Goal: Task Accomplishment & Management: Manage account settings

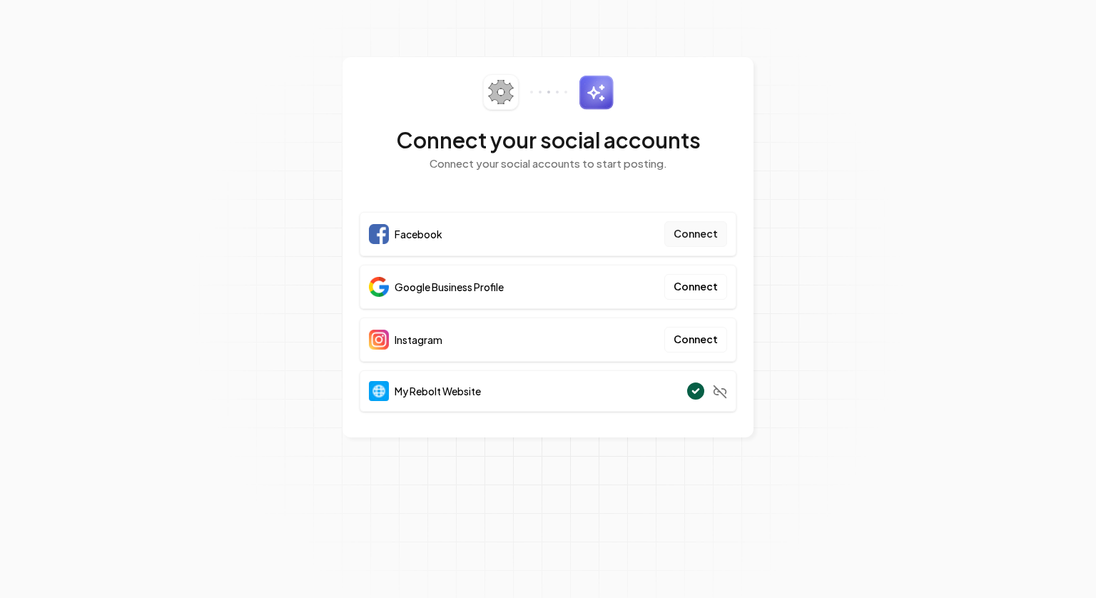
click at [706, 233] on button "Connect" at bounding box center [695, 234] width 63 height 26
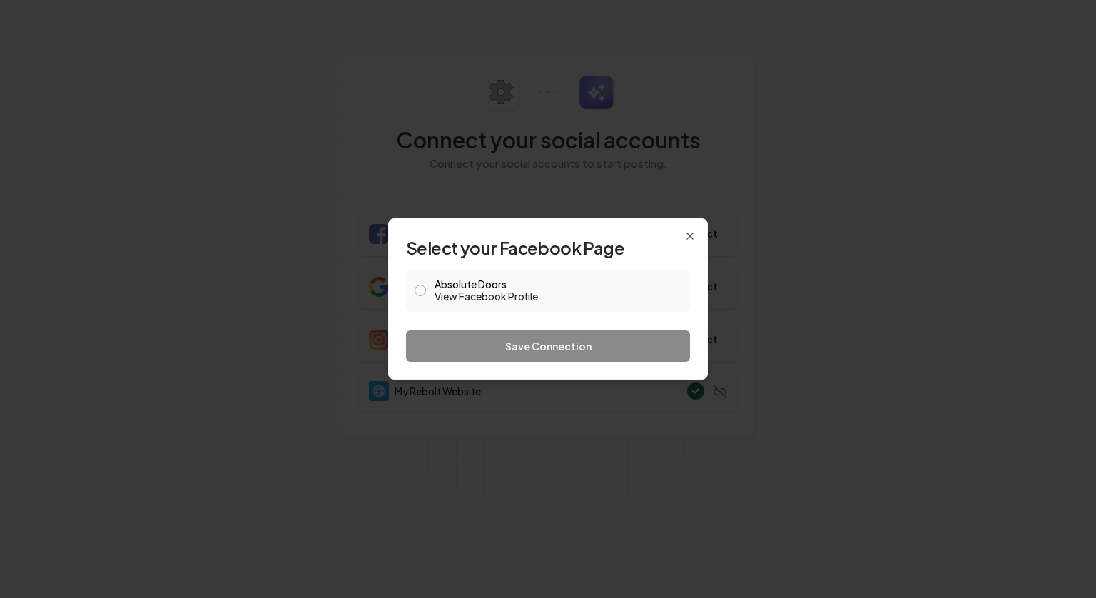
click at [420, 292] on button "Absolute Doors View Facebook Profile" at bounding box center [419, 290] width 11 height 11
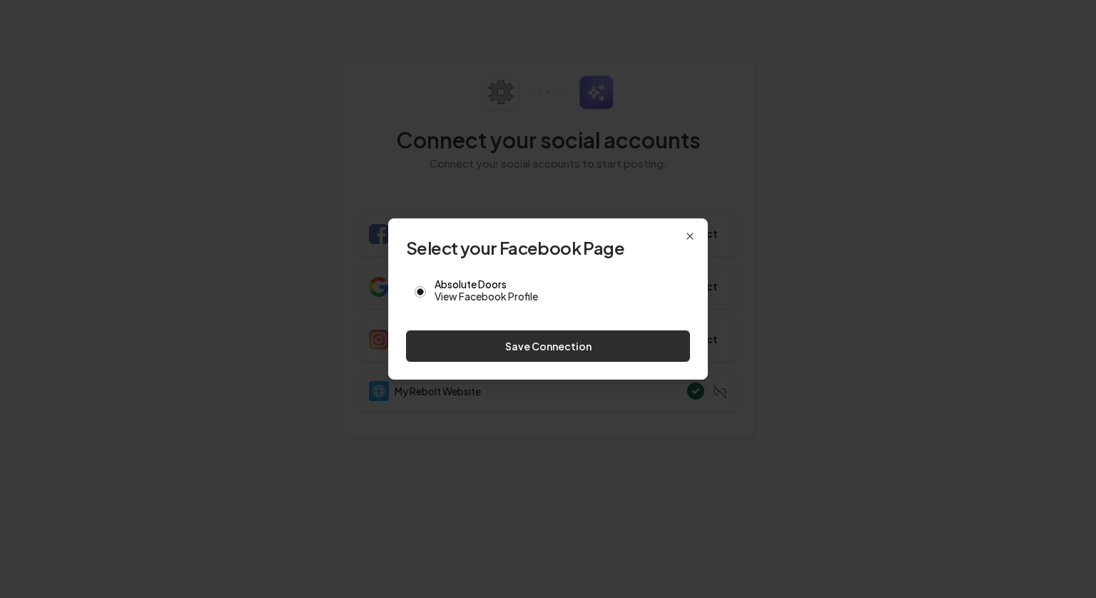
click at [507, 345] on button "Save Connection" at bounding box center [548, 345] width 284 height 31
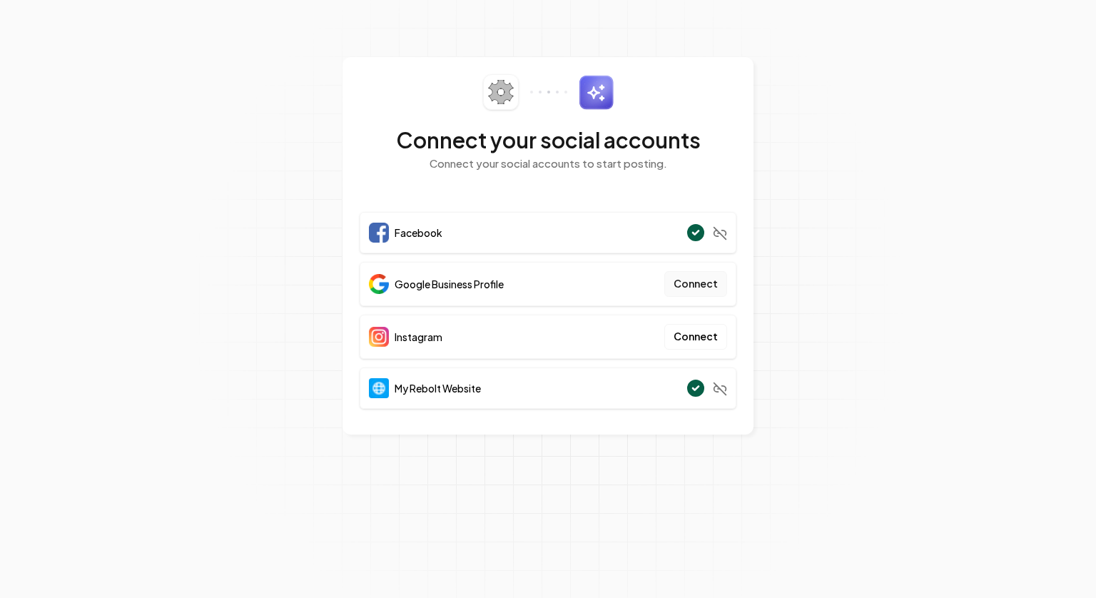
click at [693, 283] on button "Connect" at bounding box center [695, 284] width 63 height 26
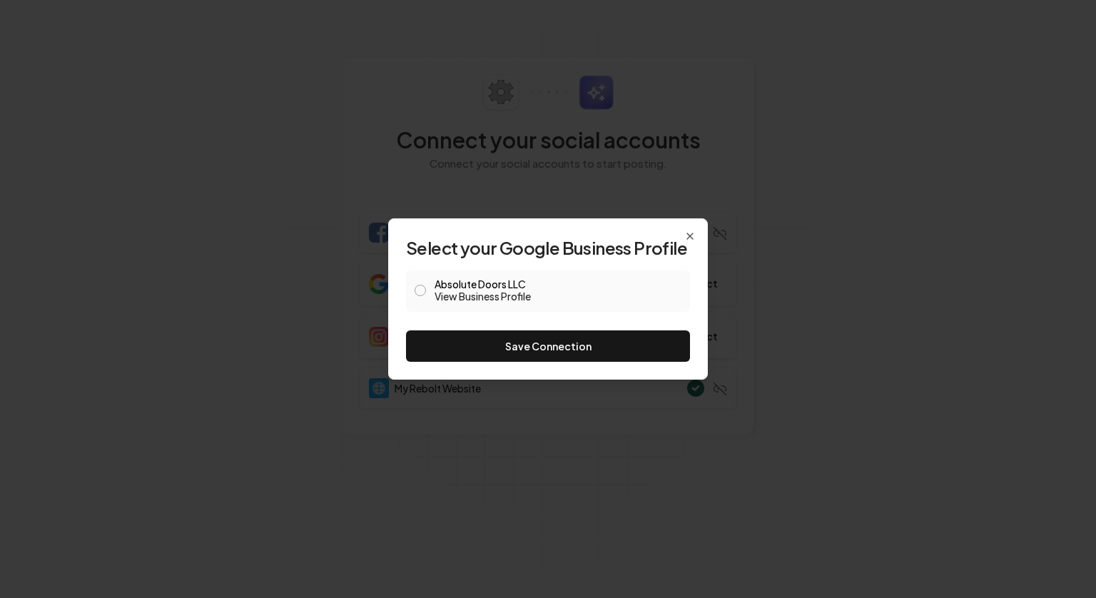
click at [421, 287] on button "Absolute Doors LLC View Business Profile" at bounding box center [419, 290] width 11 height 11
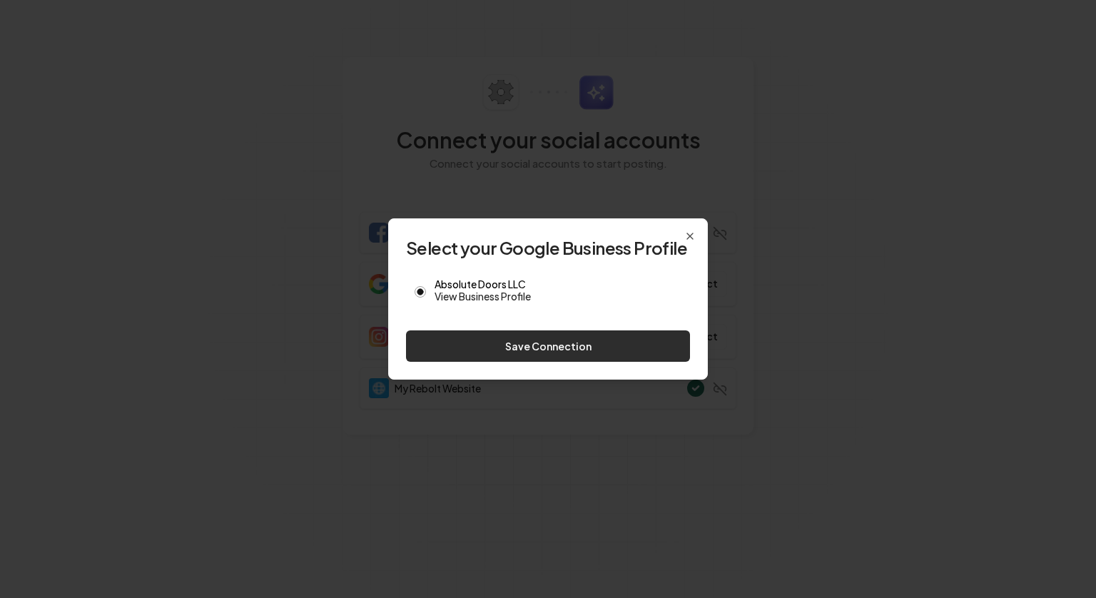
click at [519, 349] on button "Save Connection" at bounding box center [548, 345] width 284 height 31
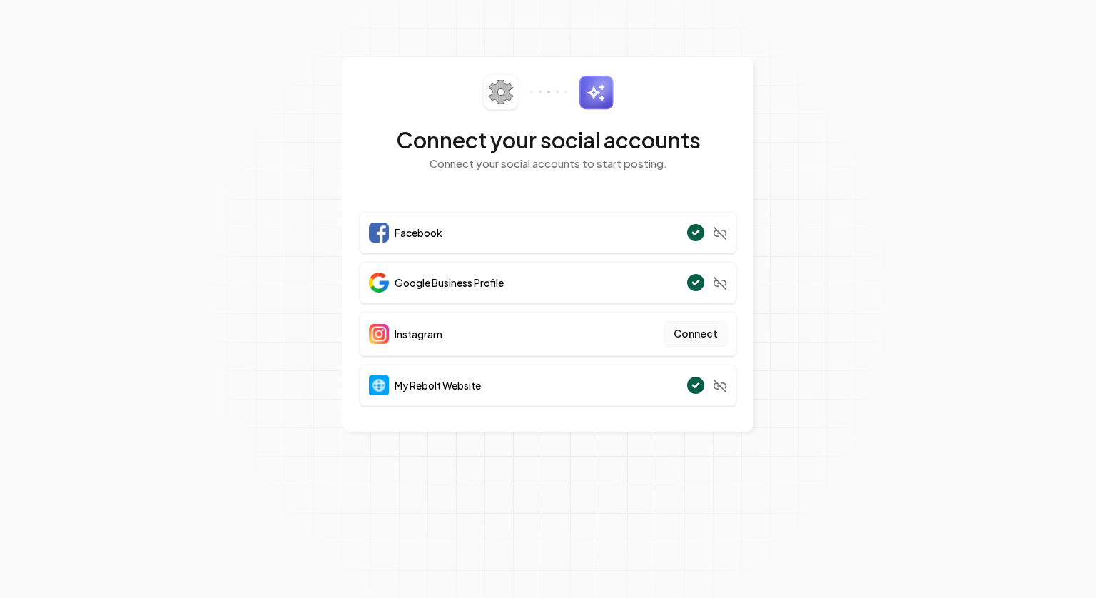
click at [690, 331] on button "Connect" at bounding box center [695, 334] width 63 height 26
click at [690, 336] on button "Connect" at bounding box center [695, 334] width 63 height 26
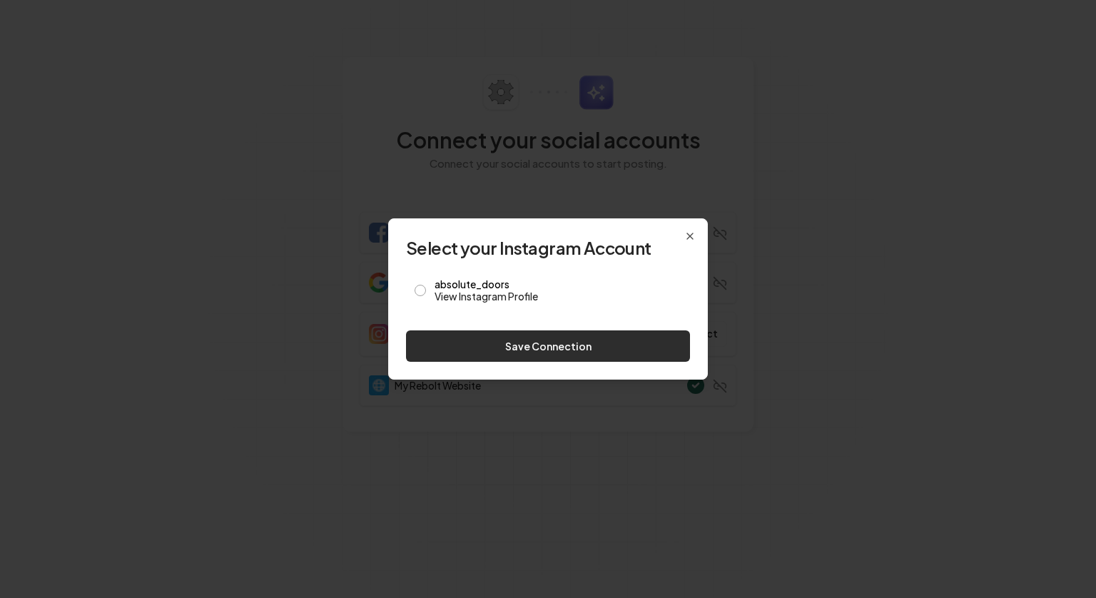
click at [565, 345] on button "Save Connection" at bounding box center [548, 345] width 284 height 31
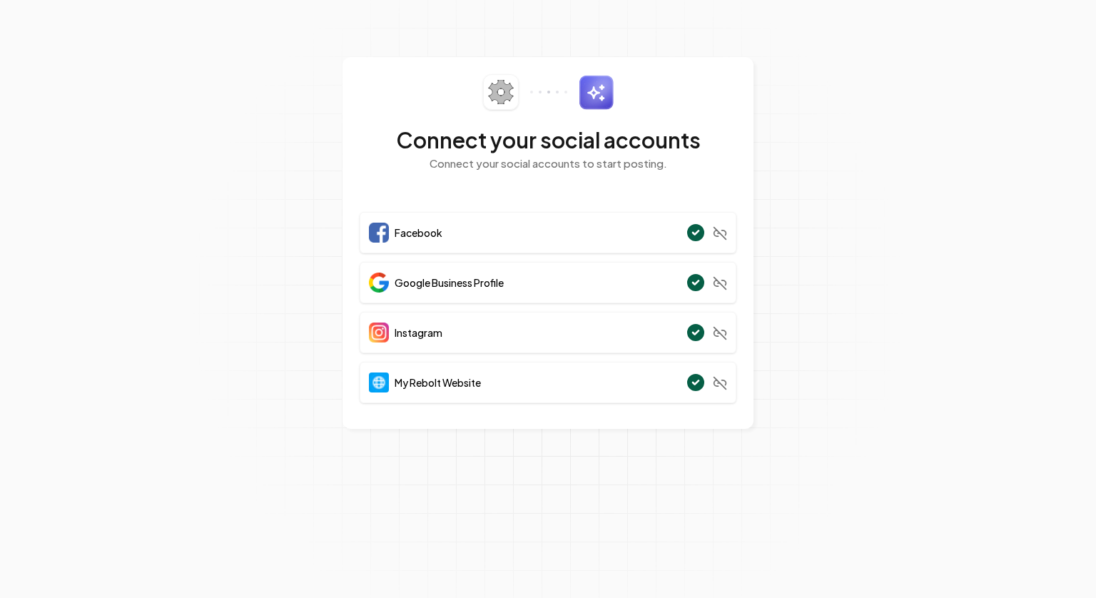
click at [489, 336] on div "Instagram" at bounding box center [548, 332] width 377 height 41
click at [571, 340] on div "Instagram" at bounding box center [548, 332] width 377 height 41
click at [571, 331] on div "Instagram" at bounding box center [548, 332] width 377 height 41
click at [696, 330] on icon at bounding box center [696, 332] width 6 height 4
click at [408, 334] on span "Instagram" at bounding box center [418, 332] width 48 height 14
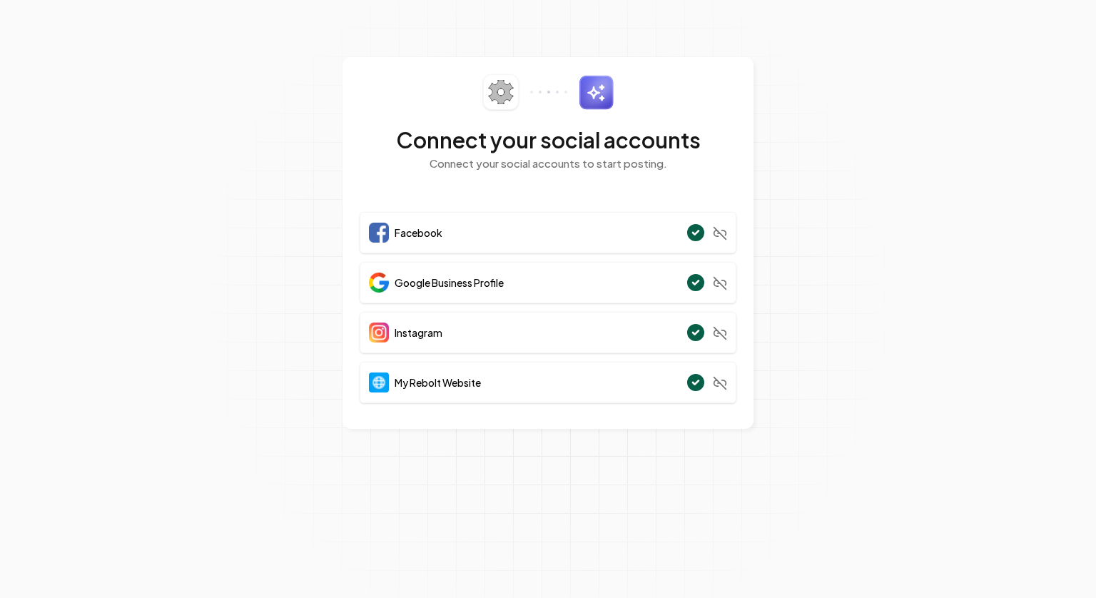
click at [408, 331] on span "Instagram" at bounding box center [418, 332] width 48 height 14
click at [407, 330] on span "Instagram" at bounding box center [418, 332] width 48 height 14
click at [685, 334] on button "Connect" at bounding box center [695, 334] width 63 height 26
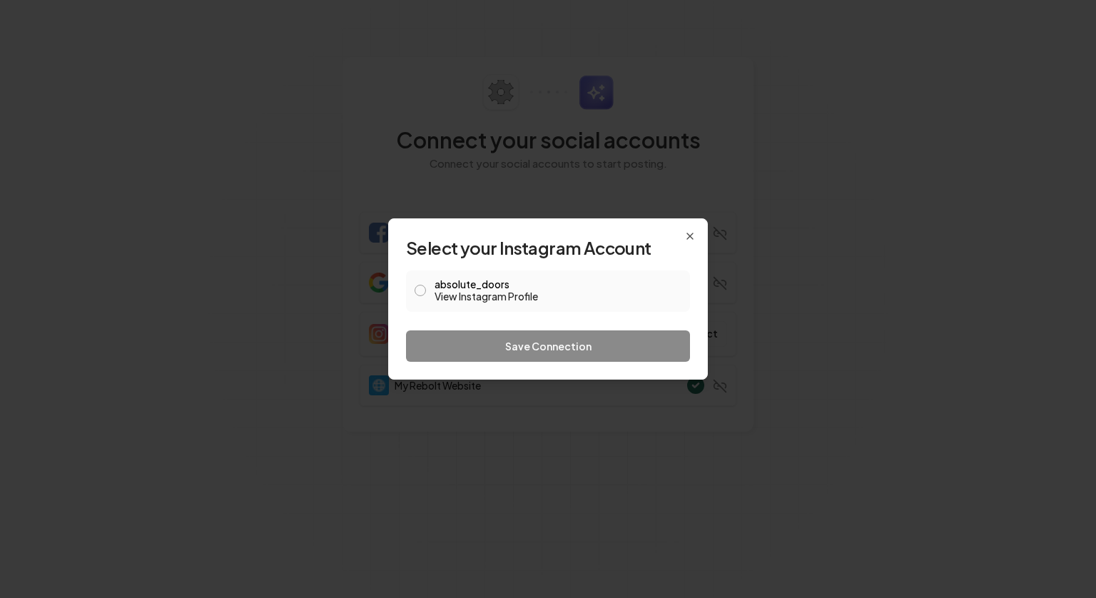
click at [421, 290] on button "absolute_doors View Instagram Profile" at bounding box center [419, 290] width 11 height 11
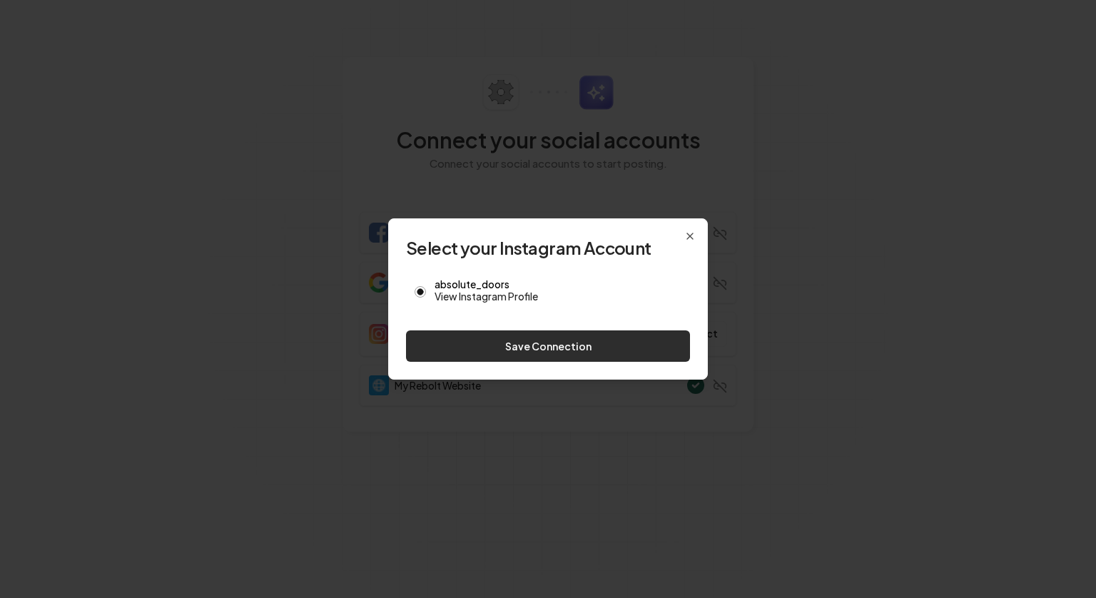
click at [569, 347] on button "Save Connection" at bounding box center [548, 345] width 284 height 31
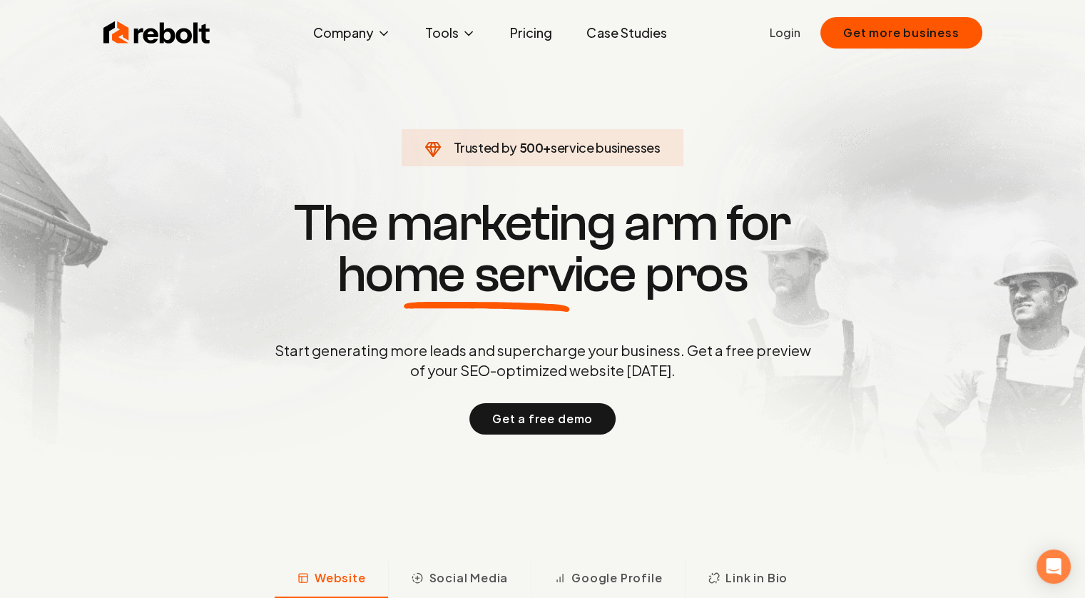
drag, startPoint x: 0, startPoint y: 0, endPoint x: 787, endPoint y: 81, distance: 791.7
click at [787, 81] on section "Trusted by 500 + service businesses The marketing arm for home service pros Sta…" at bounding box center [543, 315] width 708 height 538
click at [791, 34] on link "Login" at bounding box center [785, 32] width 31 height 17
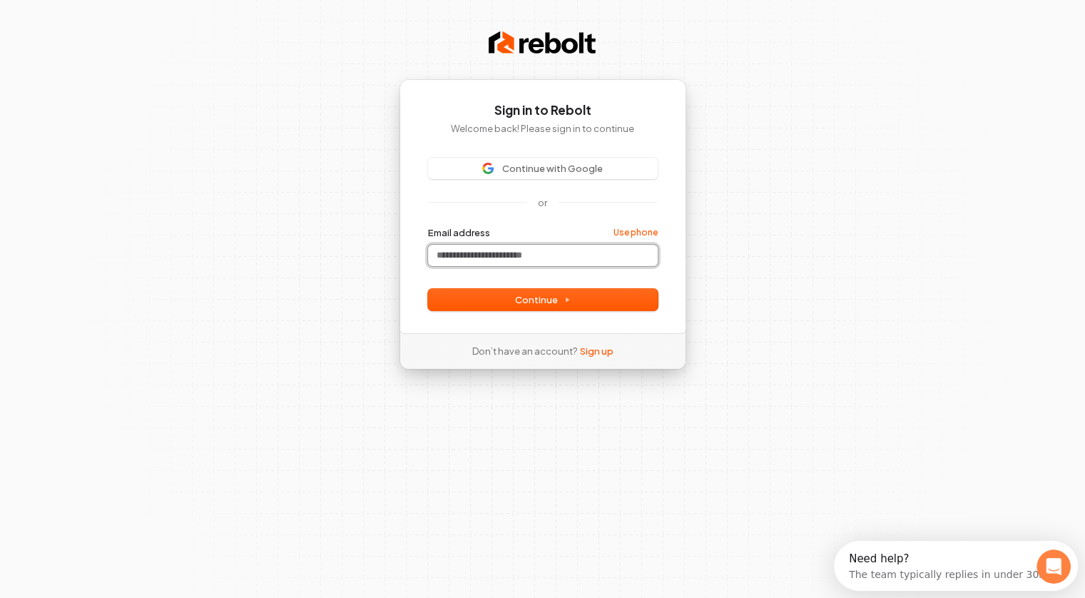
click at [514, 254] on input "Email address" at bounding box center [543, 255] width 230 height 21
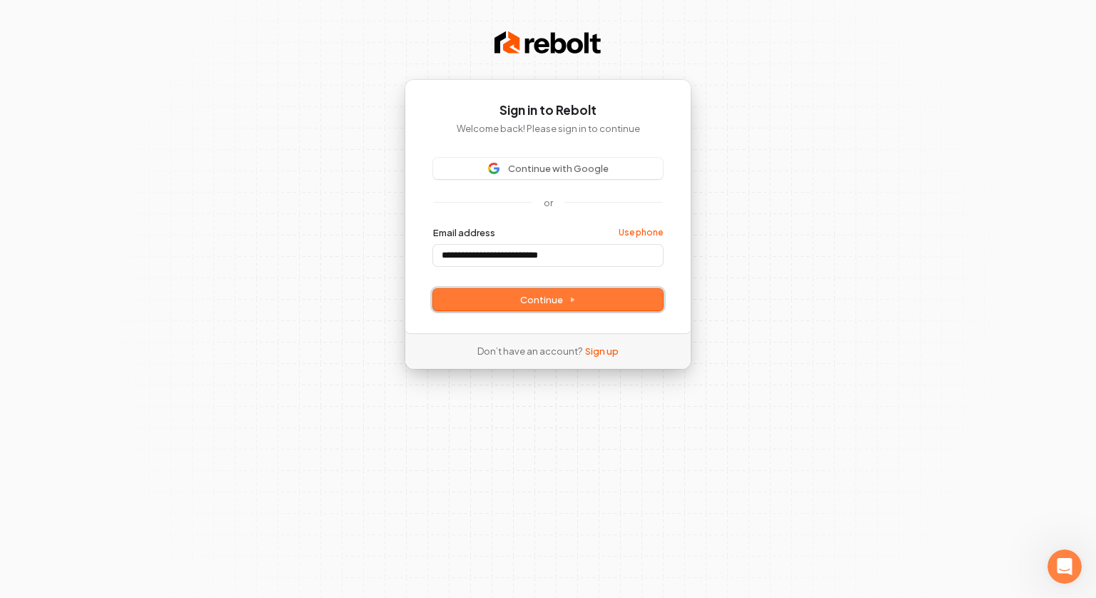
click at [541, 292] on button "Continue" at bounding box center [548, 299] width 230 height 21
type input "**********"
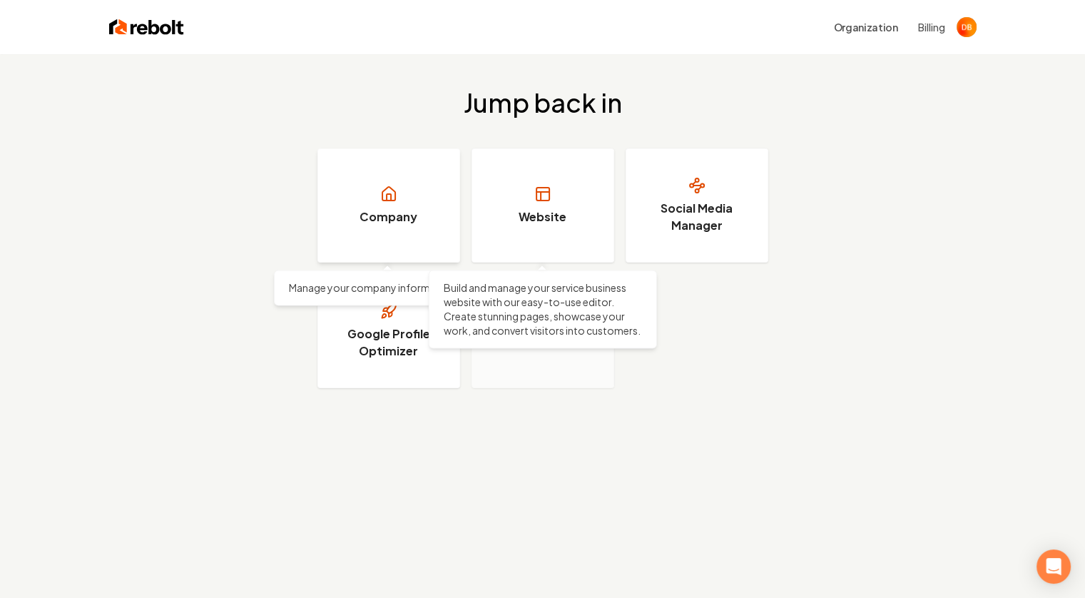
click at [411, 204] on link "Company" at bounding box center [388, 205] width 143 height 114
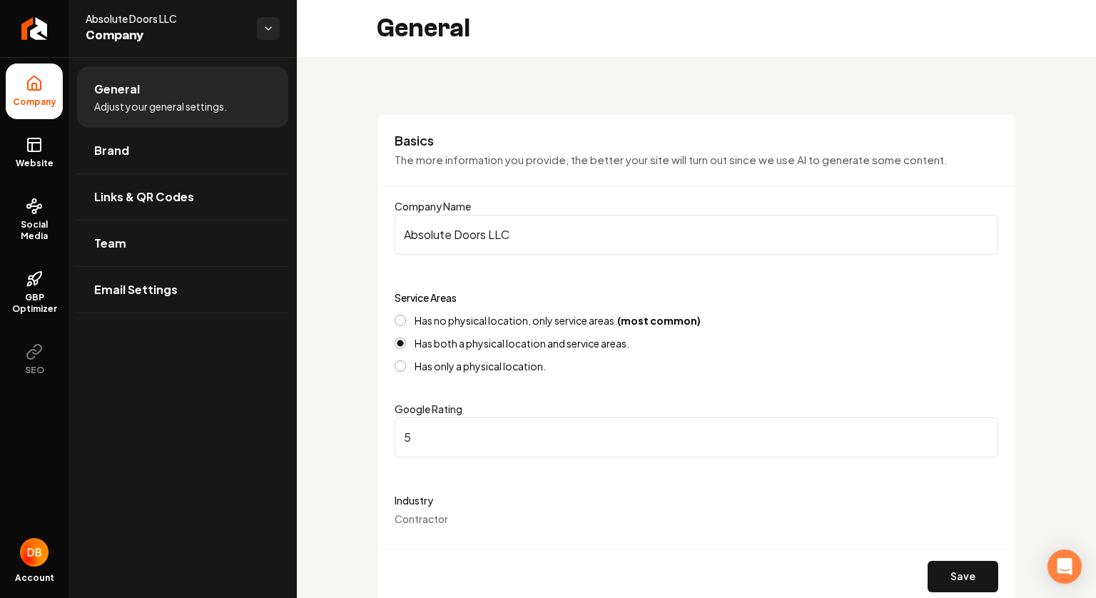
click at [405, 321] on button "Has no physical location, only service areas. (most common)" at bounding box center [399, 320] width 11 height 11
click at [957, 574] on button "Save" at bounding box center [962, 576] width 71 height 31
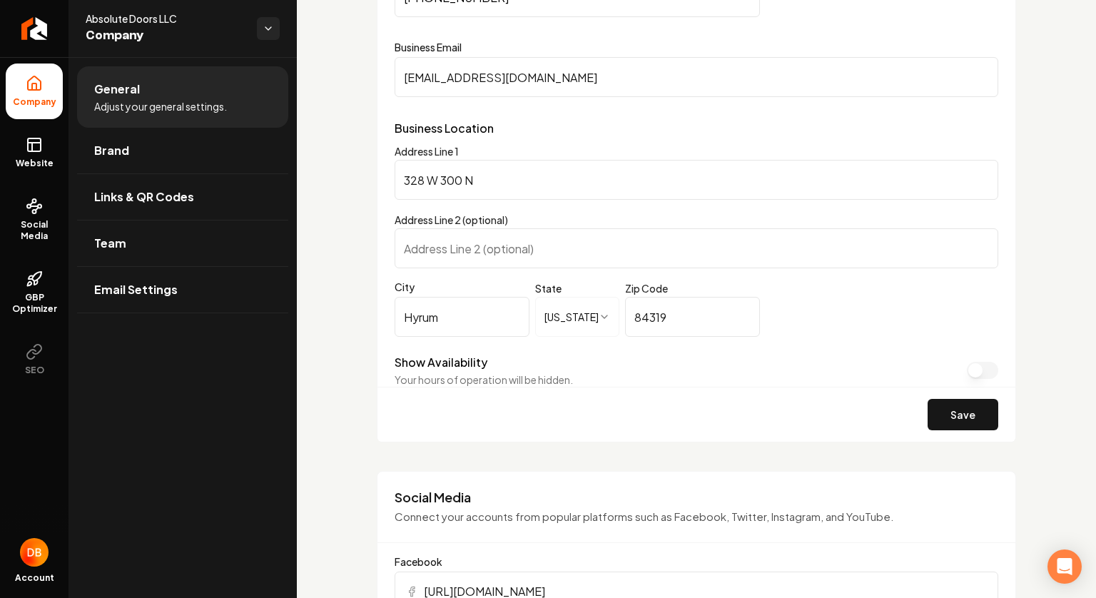
scroll to position [760, 0]
click at [105, 153] on span "Brand" at bounding box center [111, 150] width 35 height 17
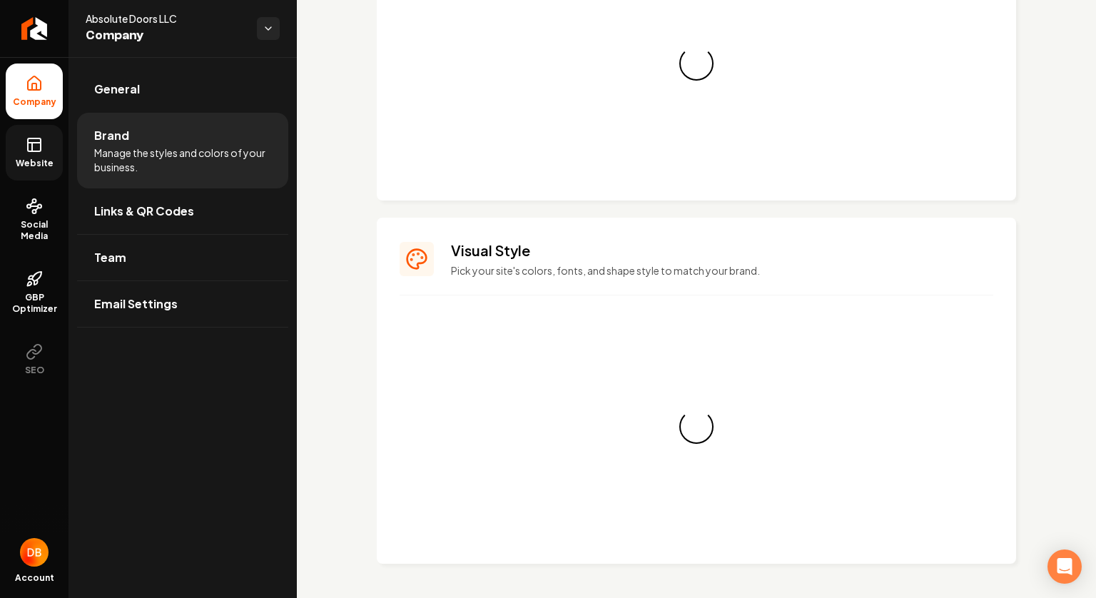
scroll to position [760, 0]
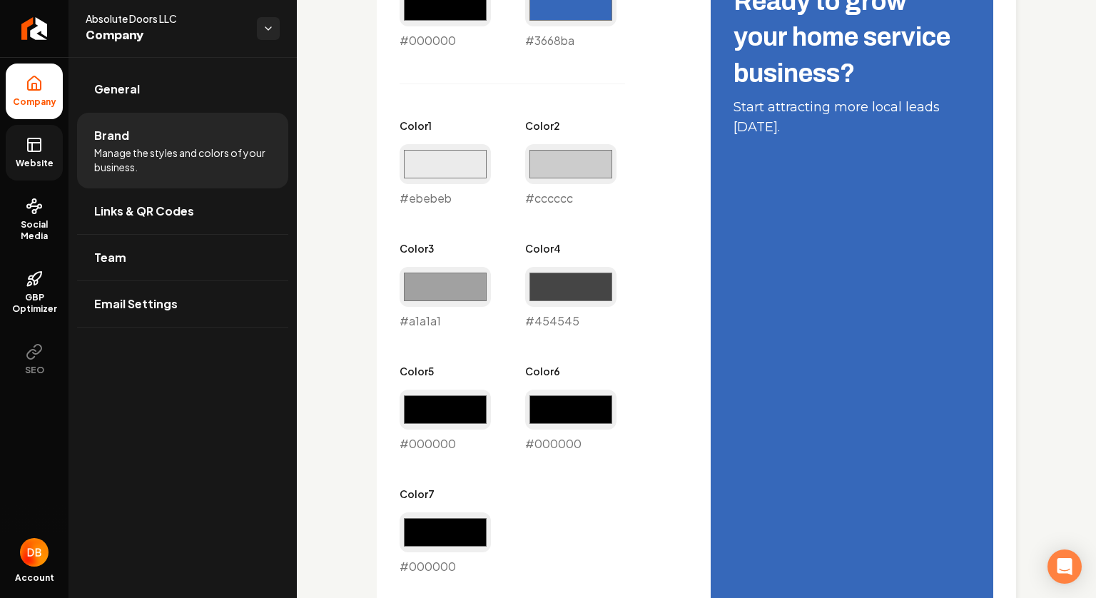
click at [37, 159] on span "Website" at bounding box center [34, 163] width 49 height 11
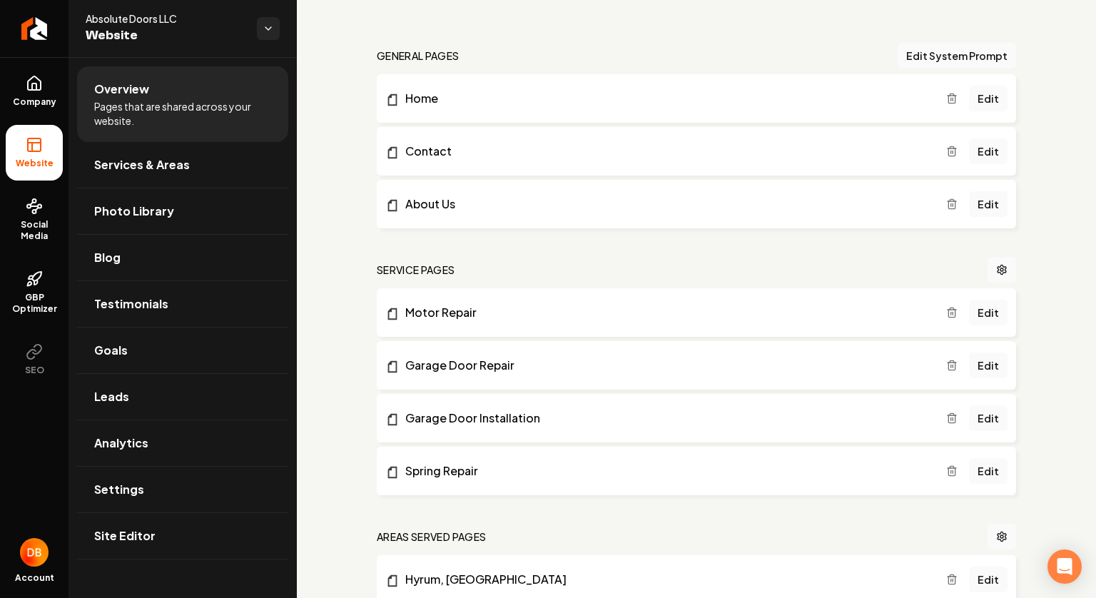
scroll to position [404, 0]
click at [596, 474] on link "Spring Repair" at bounding box center [665, 470] width 561 height 17
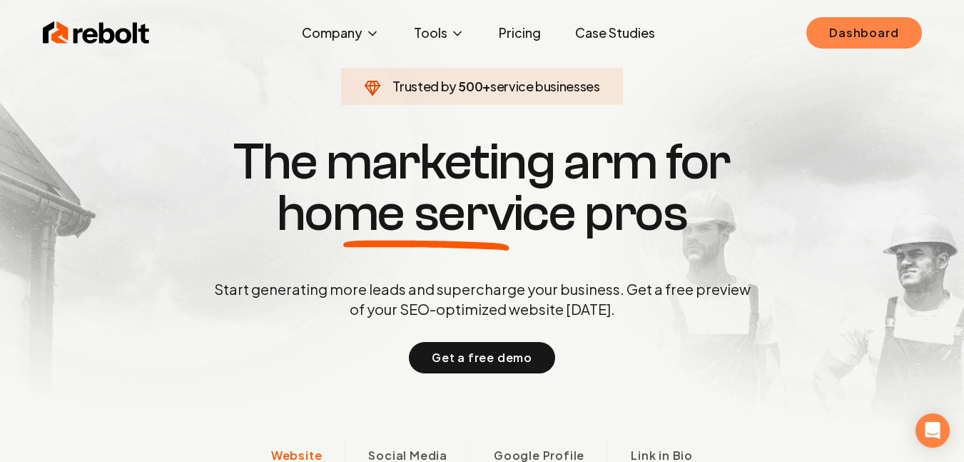
click at [893, 33] on link "Dashboard" at bounding box center [863, 32] width 115 height 31
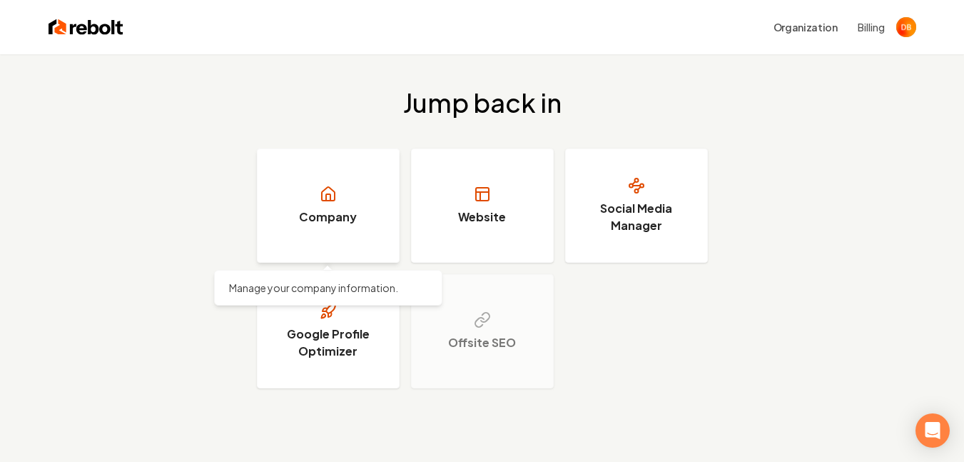
click at [345, 220] on h3 "Company" at bounding box center [328, 216] width 58 height 17
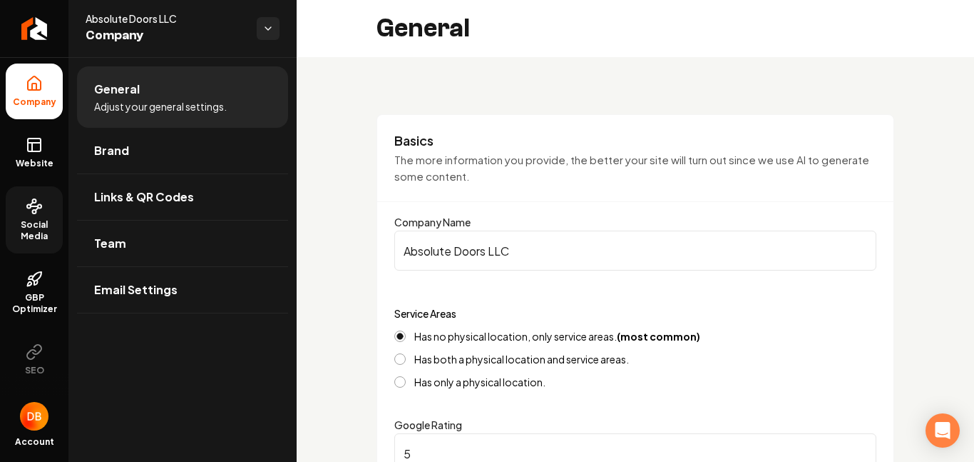
click at [37, 235] on span "Social Media" at bounding box center [34, 230] width 57 height 23
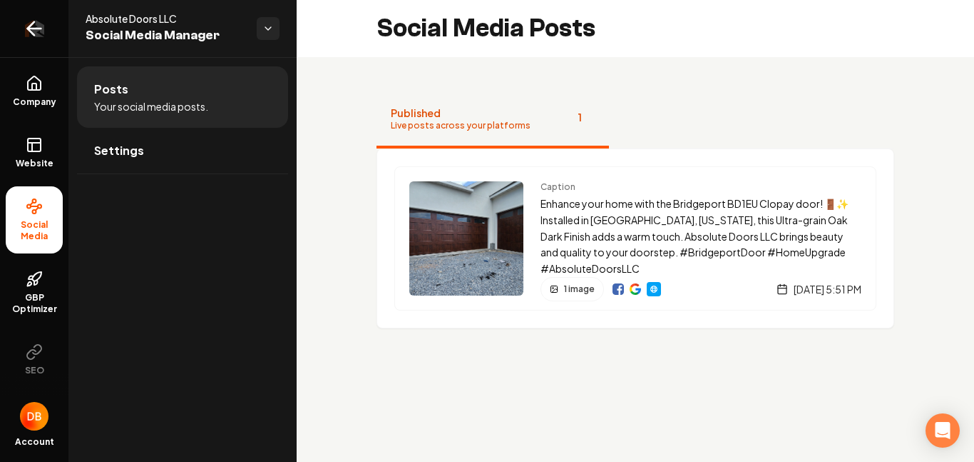
click at [35, 21] on icon "Return to dashboard" at bounding box center [34, 28] width 23 height 23
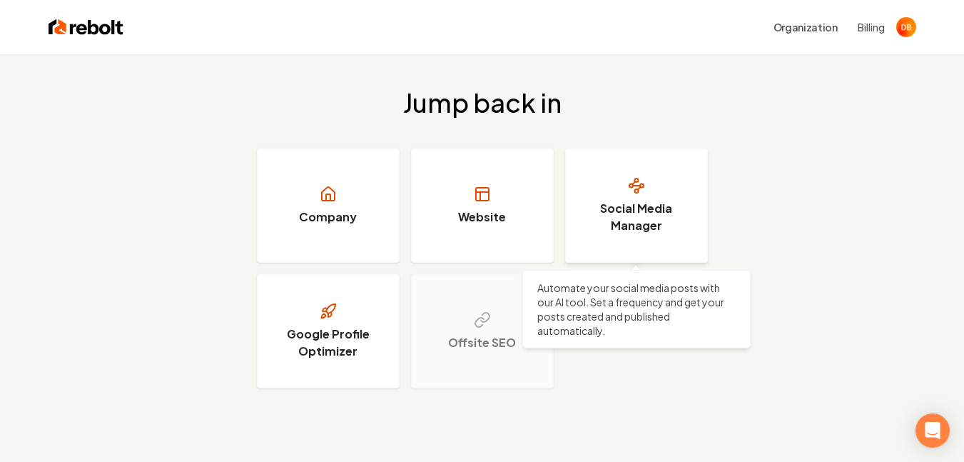
click at [642, 228] on h3 "Social Media Manager" at bounding box center [636, 217] width 107 height 34
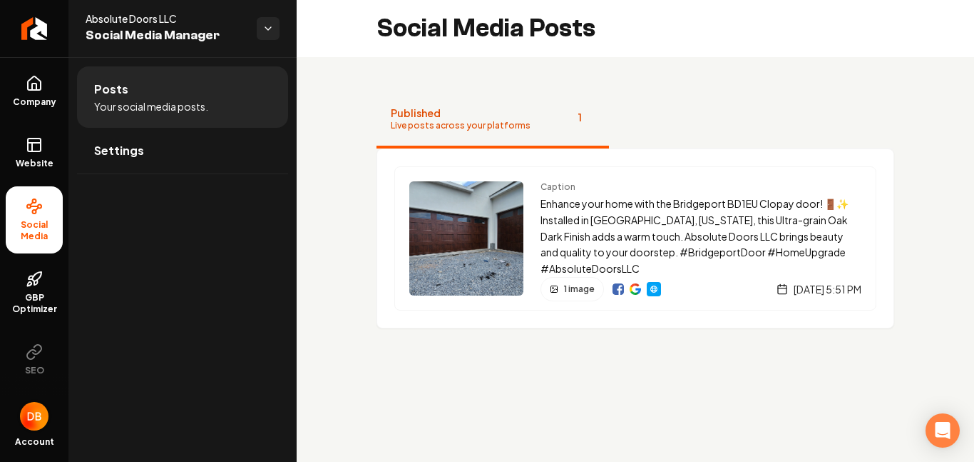
click at [29, 422] on img "Open user button" at bounding box center [34, 416] width 29 height 29
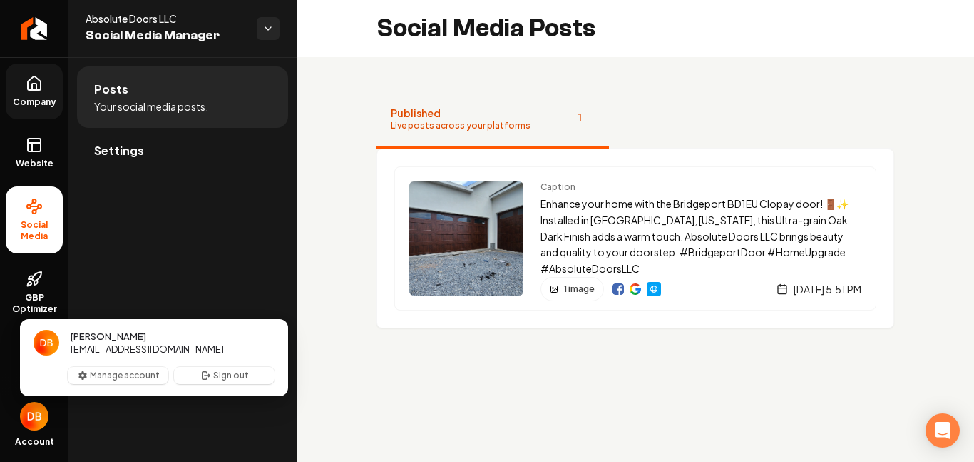
click at [36, 88] on icon at bounding box center [34, 86] width 4 height 6
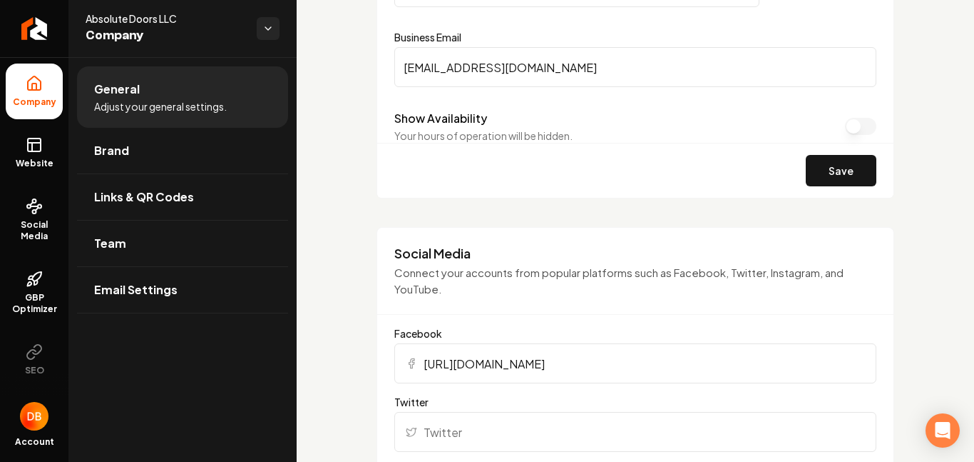
scroll to position [808, 0]
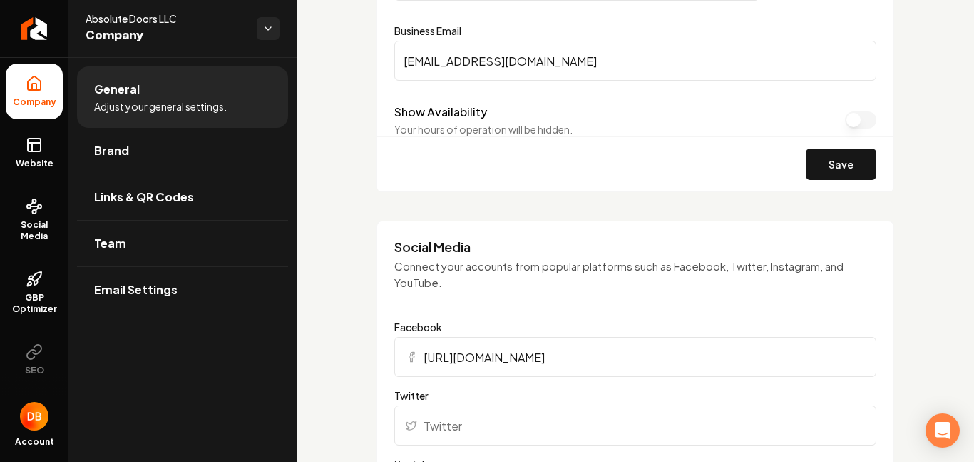
click at [578, 164] on div "Save" at bounding box center [635, 163] width 516 height 55
click at [457, 112] on label "Show Availability" at bounding box center [440, 111] width 93 height 15
click at [845, 112] on button "Show Availability" at bounding box center [860, 119] width 31 height 17
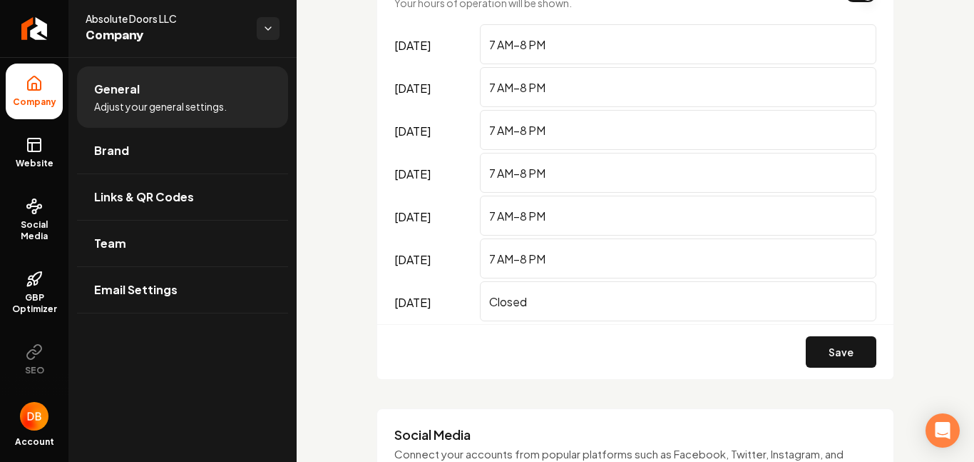
scroll to position [951, 0]
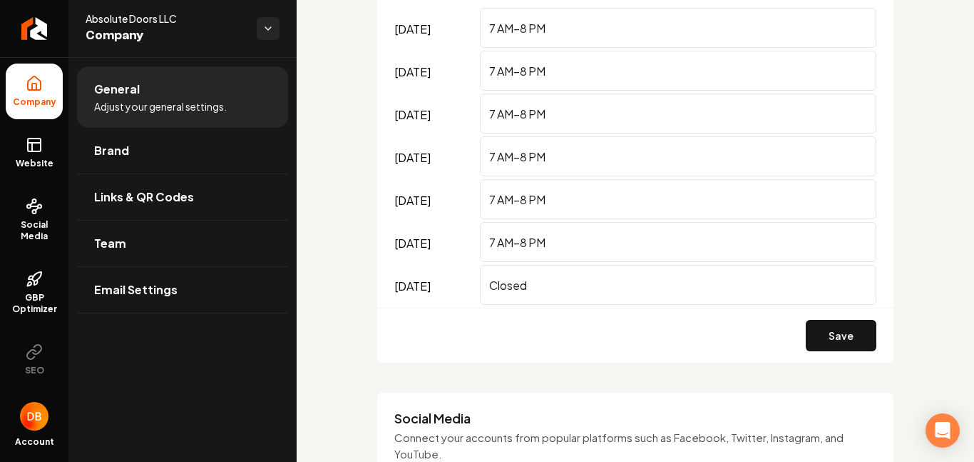
click at [526, 241] on input "7 AM–8 PM" at bounding box center [678, 242] width 397 height 40
click at [499, 241] on input "7 AM–5 PM" at bounding box center [678, 242] width 397 height 40
type input "8AM–5 PM"
click at [826, 335] on button "Save" at bounding box center [841, 335] width 71 height 31
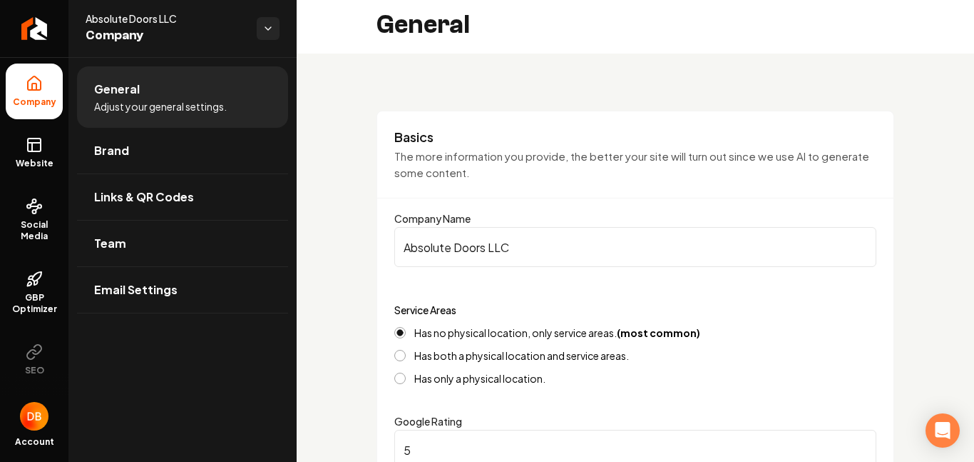
scroll to position [0, 0]
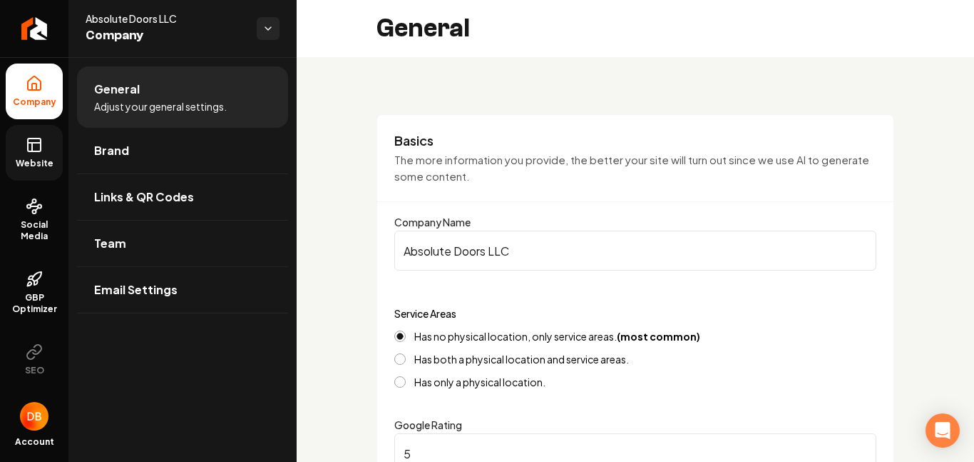
click at [26, 157] on link "Website" at bounding box center [34, 153] width 57 height 56
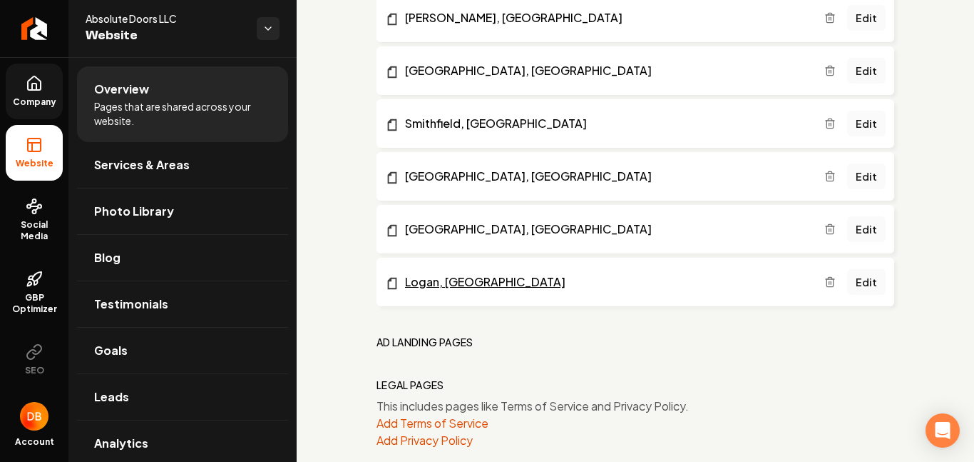
scroll to position [1452, 0]
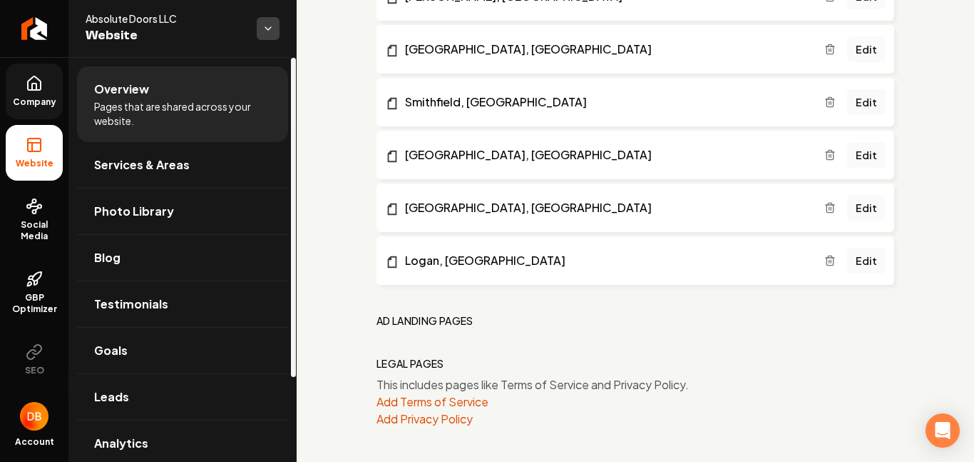
click at [272, 24] on html "Company Website Social Media GBP Optimizer SEO Account Absolute Doors LLC Websi…" at bounding box center [487, 231] width 974 height 462
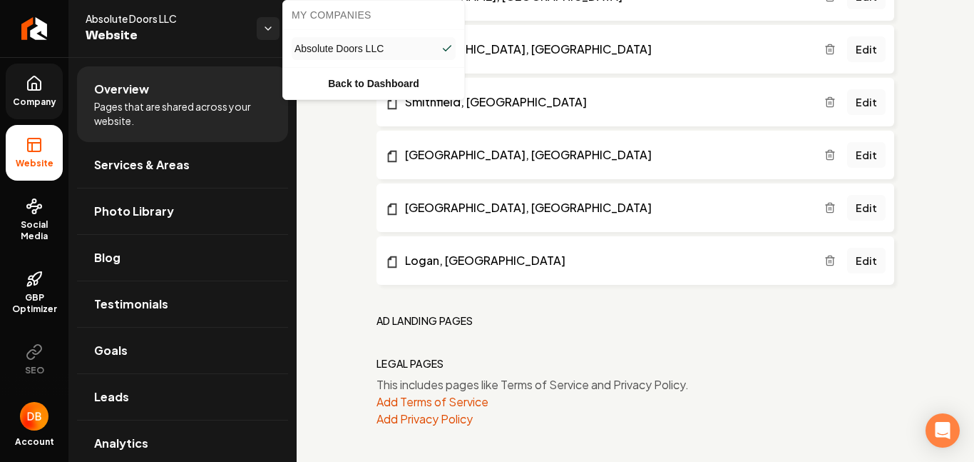
click at [195, 34] on html "Company Website Social Media GBP Optimizer SEO Account Absolute Doors LLC Websi…" at bounding box center [487, 231] width 974 height 462
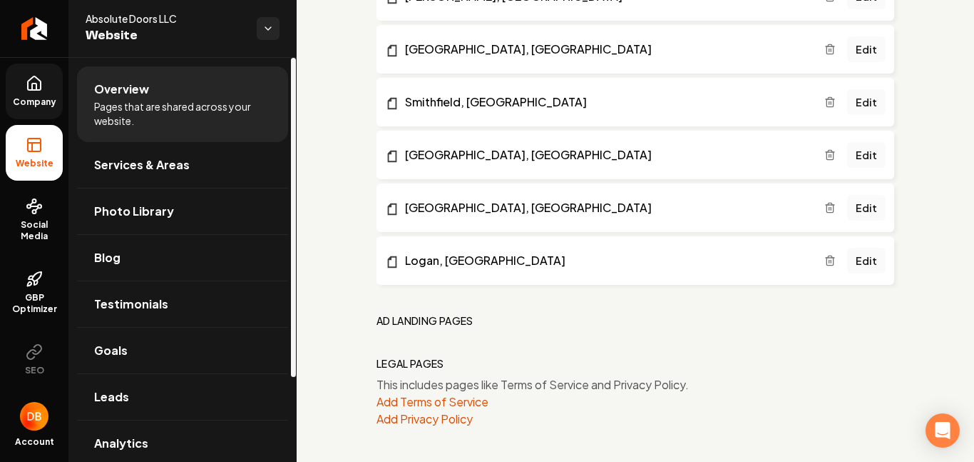
click at [32, 86] on icon at bounding box center [34, 86] width 4 height 6
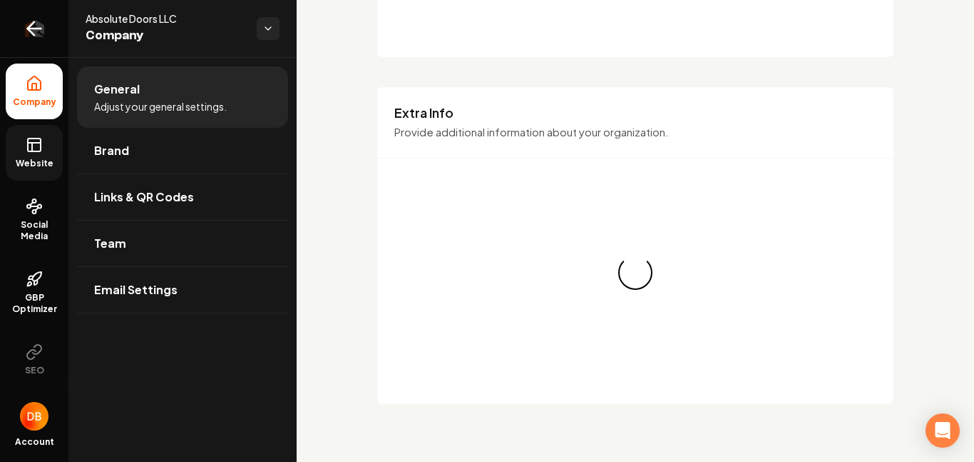
scroll to position [1452, 0]
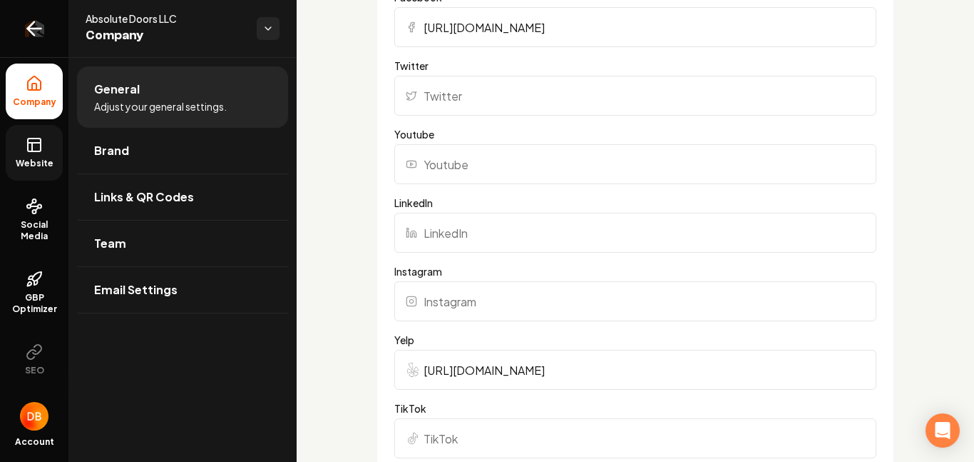
click at [39, 34] on icon "Return to dashboard" at bounding box center [34, 28] width 23 height 23
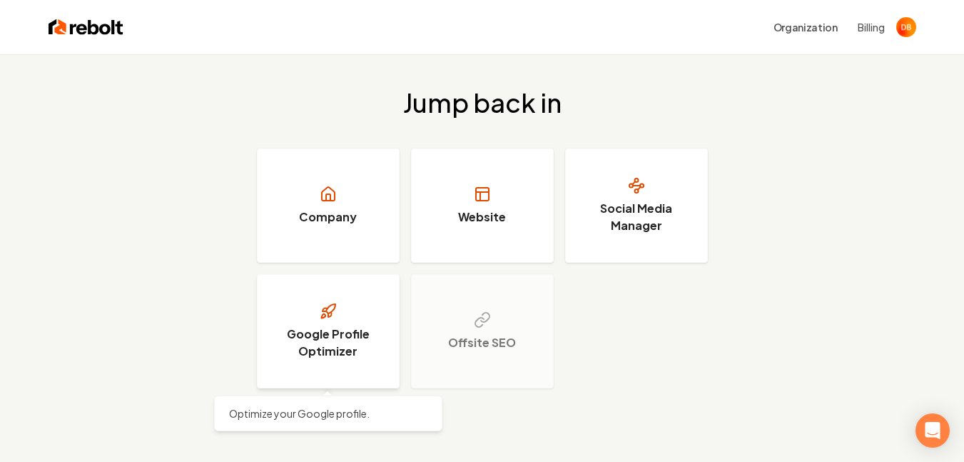
click at [321, 341] on h3 "Google Profile Optimizer" at bounding box center [328, 342] width 107 height 34
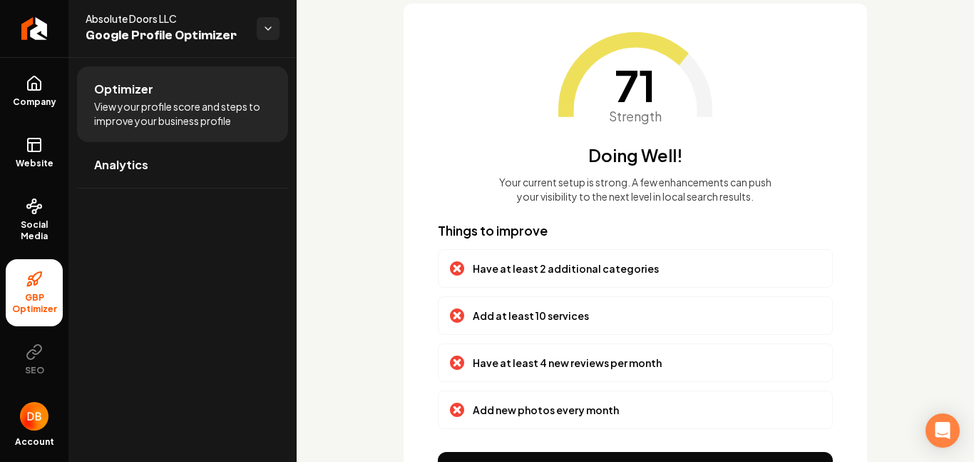
scroll to position [166, 0]
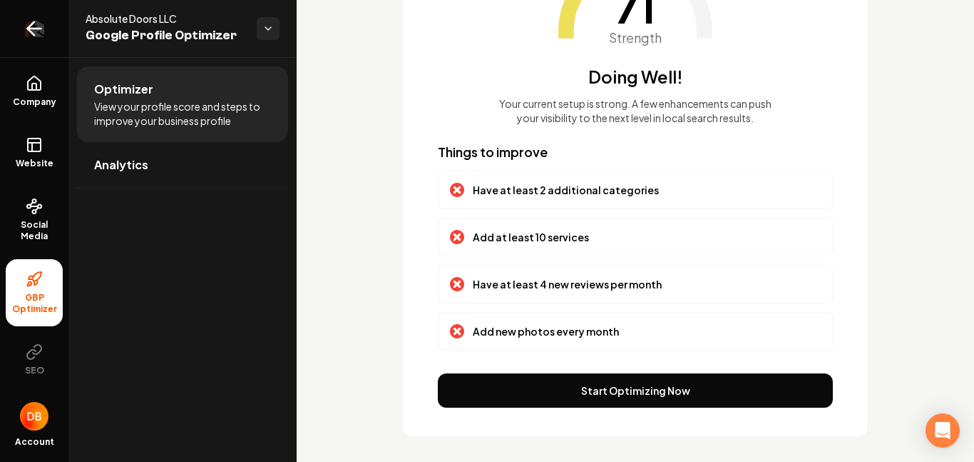
click at [29, 21] on icon "Return to dashboard" at bounding box center [34, 28] width 23 height 23
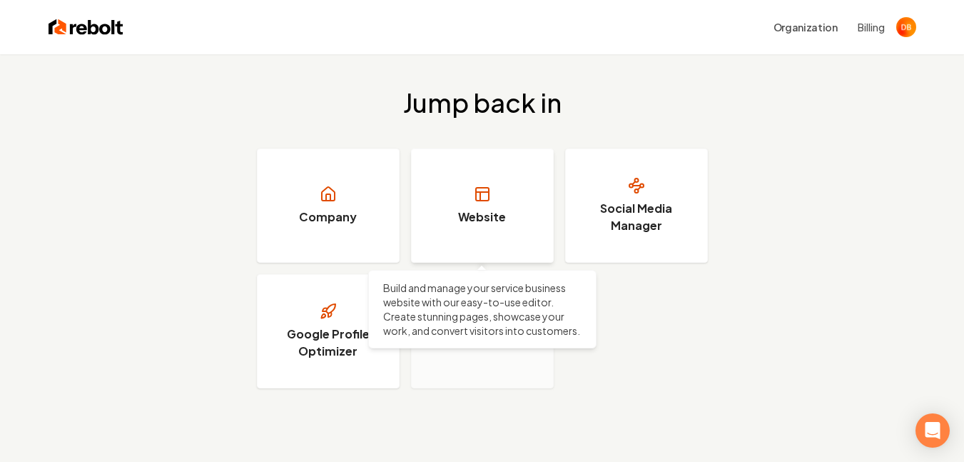
click at [494, 192] on link "Website" at bounding box center [482, 205] width 143 height 114
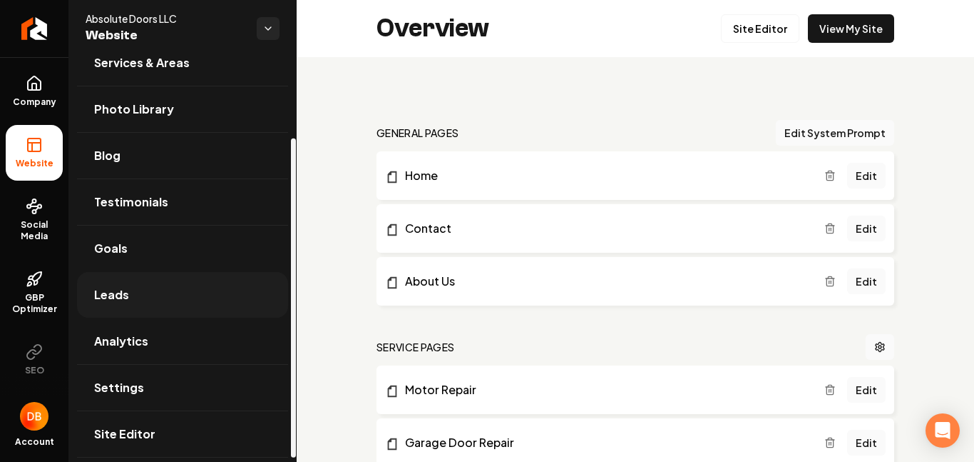
scroll to position [106, 0]
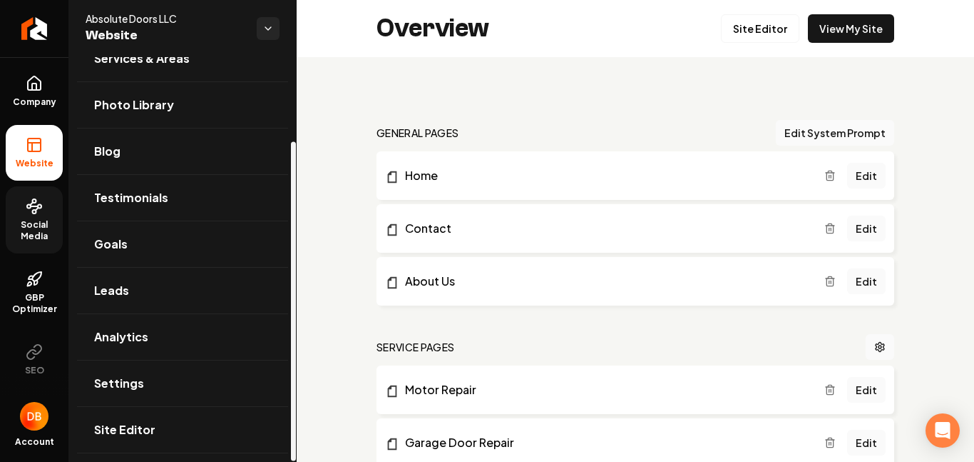
click at [43, 223] on span "Social Media" at bounding box center [34, 230] width 57 height 23
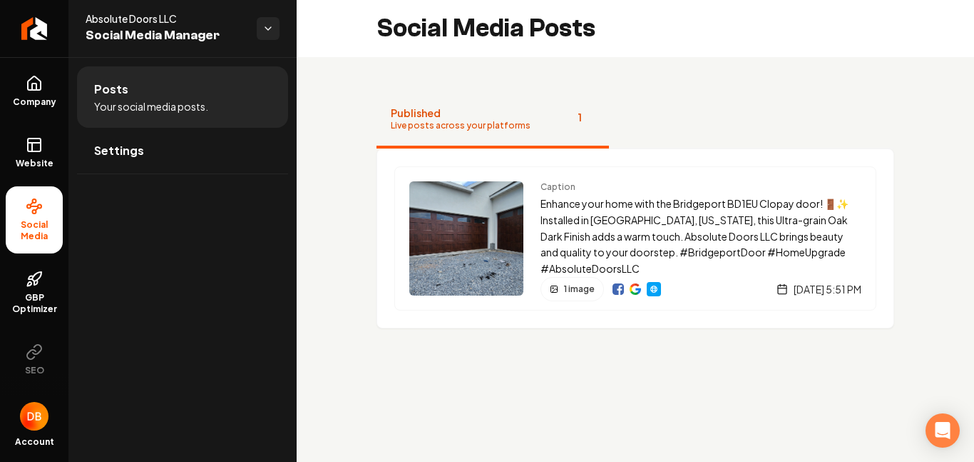
click at [161, 99] on span "Your social media posts." at bounding box center [151, 106] width 114 height 14
click at [119, 101] on span "Your social media posts." at bounding box center [151, 106] width 114 height 14
click at [108, 97] on span "Posts" at bounding box center [111, 89] width 34 height 17
click at [180, 96] on li "Posts Your social media posts." at bounding box center [182, 96] width 211 height 61
click at [31, 362] on button "SEO" at bounding box center [34, 360] width 57 height 56
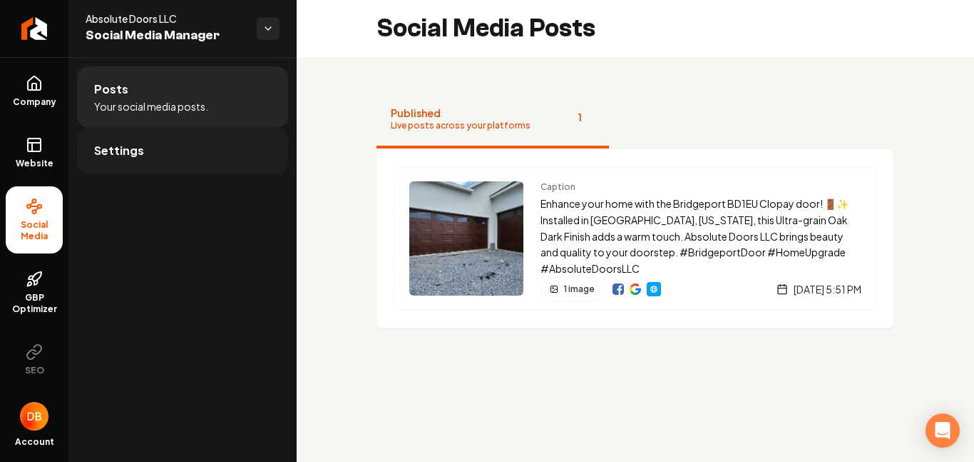
click at [122, 146] on span "Settings" at bounding box center [119, 150] width 50 height 17
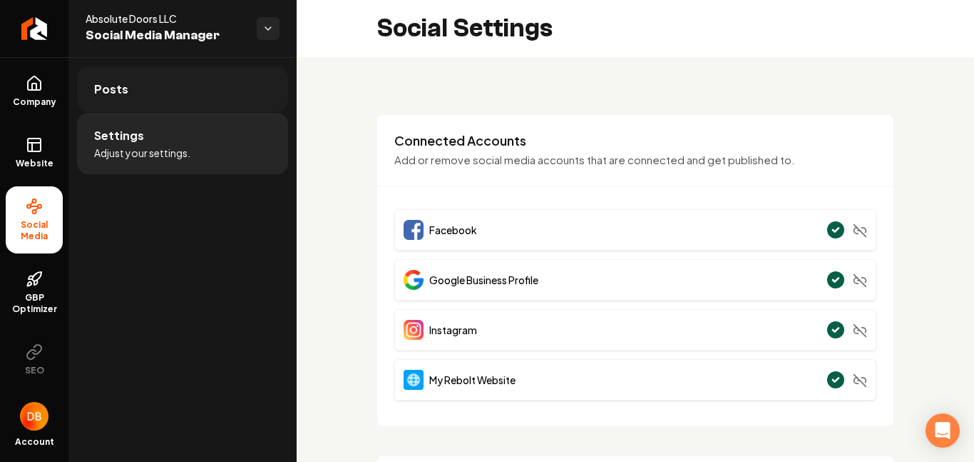
click at [116, 91] on span "Posts" at bounding box center [111, 89] width 34 height 17
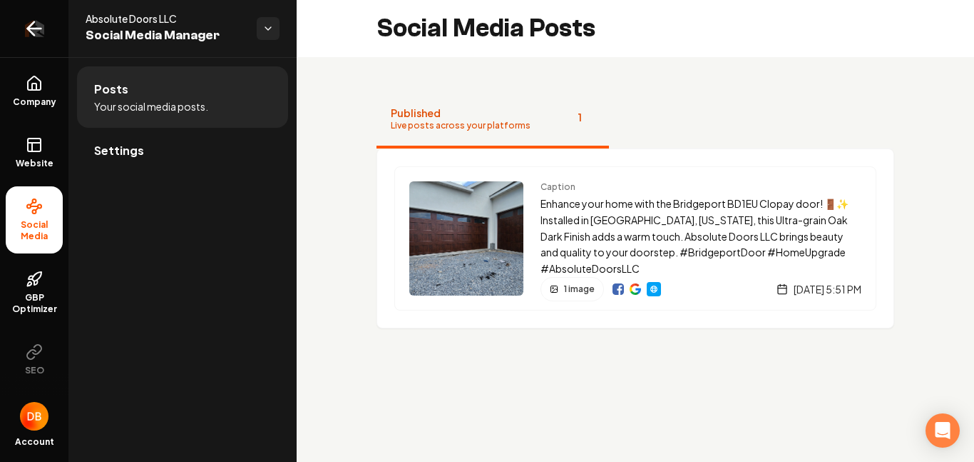
click at [31, 35] on icon "Return to dashboard" at bounding box center [34, 28] width 23 height 23
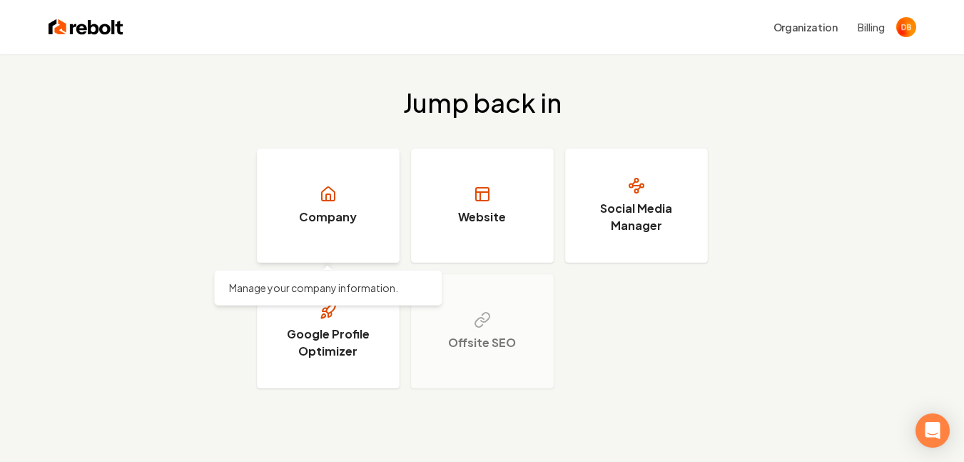
click at [320, 211] on h3 "Company" at bounding box center [328, 216] width 58 height 17
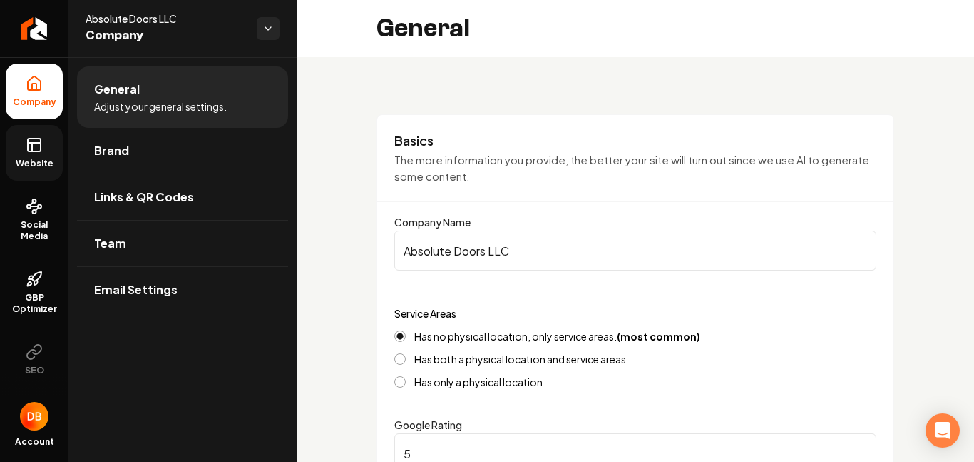
click at [36, 156] on link "Website" at bounding box center [34, 153] width 57 height 56
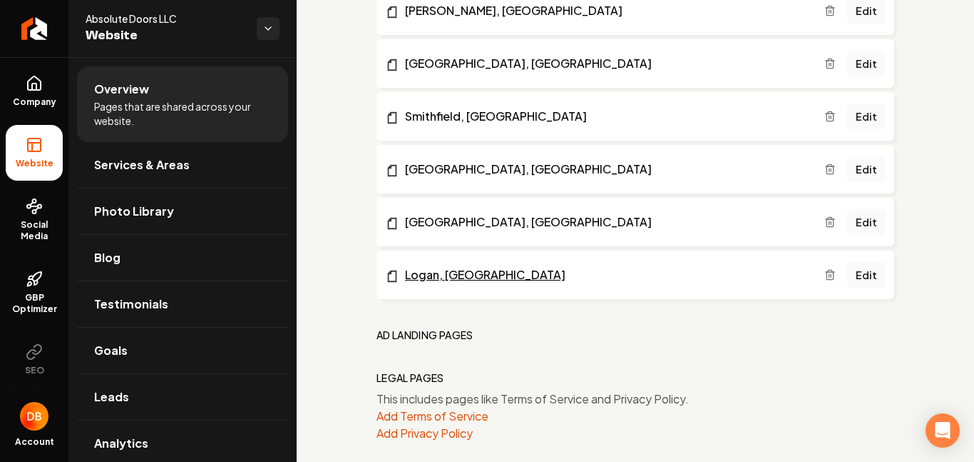
scroll to position [1452, 0]
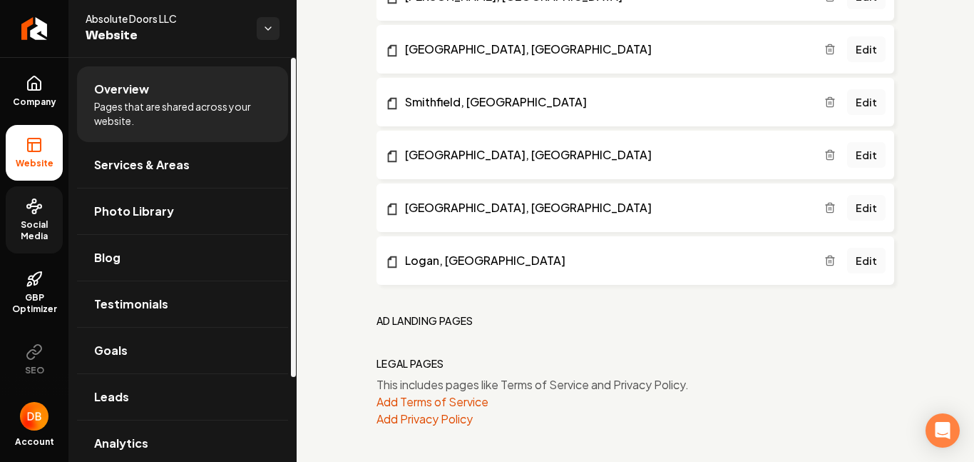
click at [33, 218] on link "Social Media" at bounding box center [34, 219] width 57 height 67
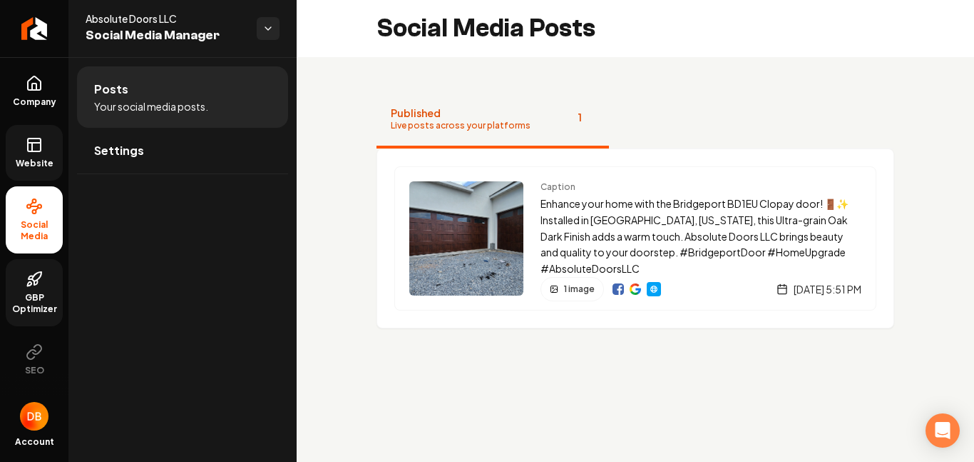
click at [40, 284] on icon at bounding box center [34, 278] width 17 height 17
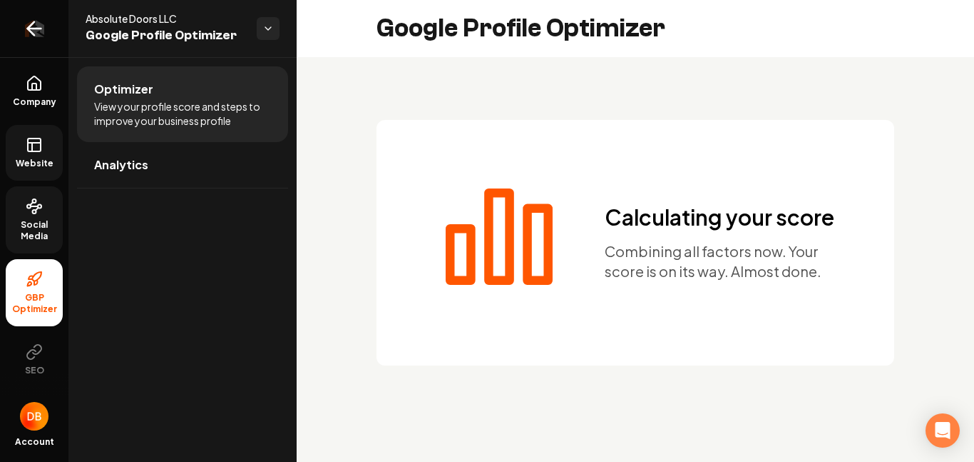
click at [35, 29] on icon "Return to dashboard" at bounding box center [35, 29] width 14 height 0
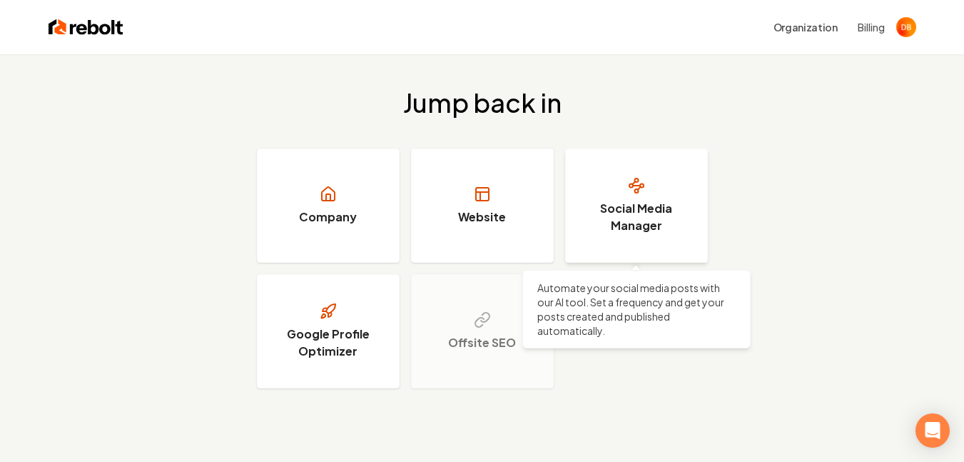
click at [637, 210] on h3 "Social Media Manager" at bounding box center [636, 217] width 107 height 34
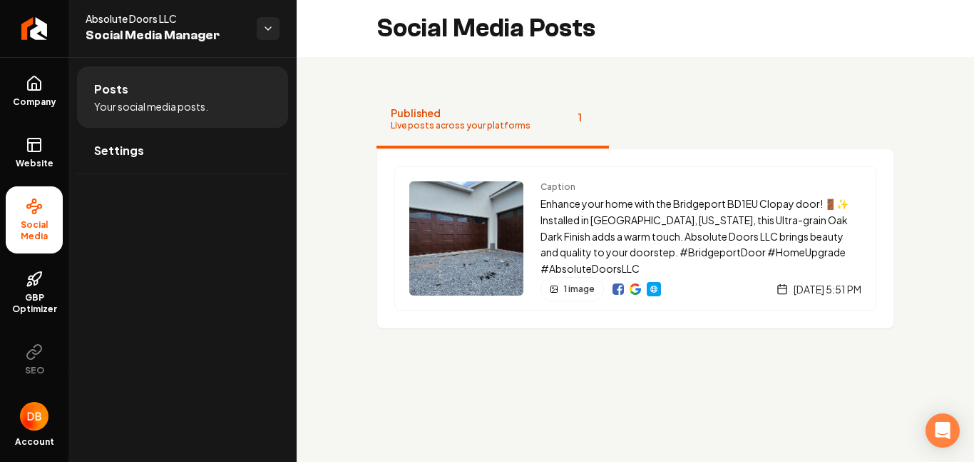
click at [115, 95] on span "Posts" at bounding box center [111, 89] width 34 height 17
click at [43, 148] on link "Website" at bounding box center [34, 153] width 57 height 56
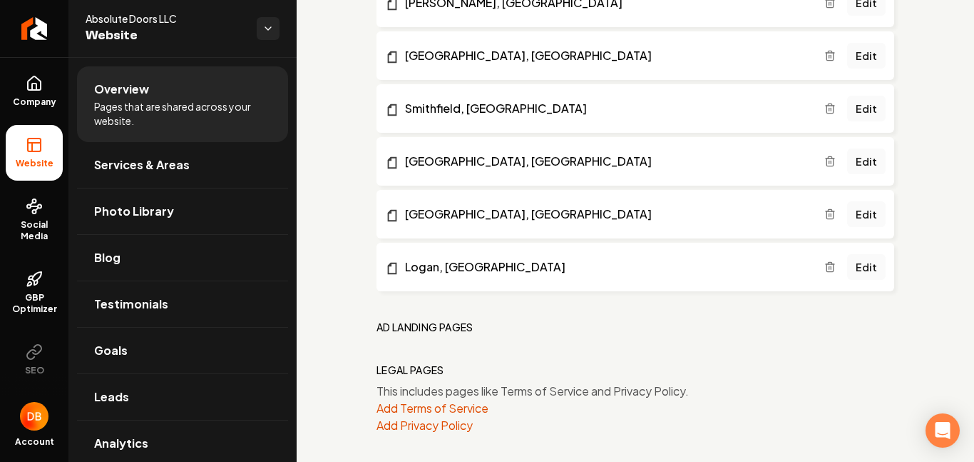
scroll to position [1452, 0]
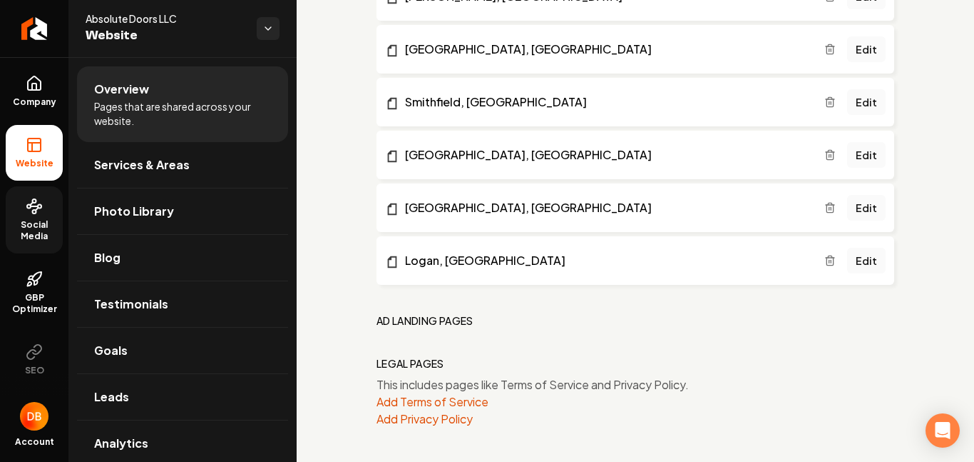
click at [33, 208] on icon at bounding box center [34, 206] width 17 height 17
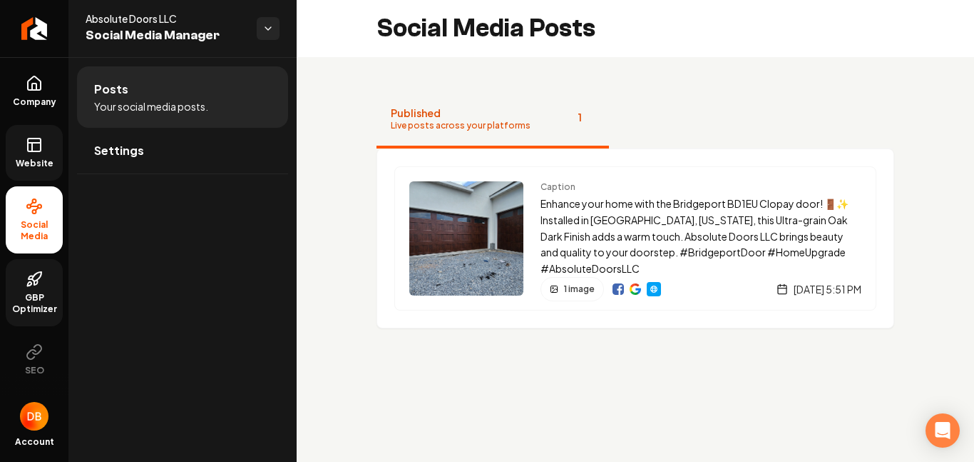
click at [31, 298] on span "GBP Optimizer" at bounding box center [34, 303] width 57 height 23
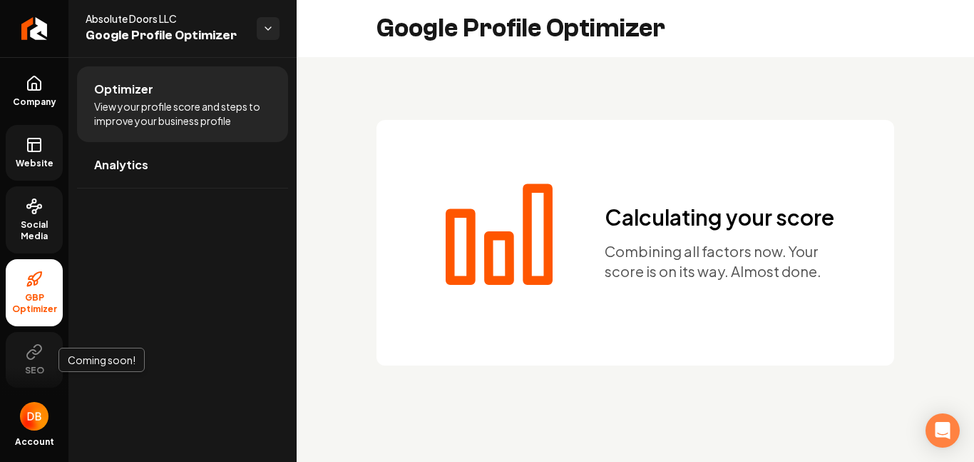
click at [38, 356] on icon at bounding box center [34, 351] width 17 height 17
click at [29, 418] on img "Open user button" at bounding box center [34, 416] width 29 height 29
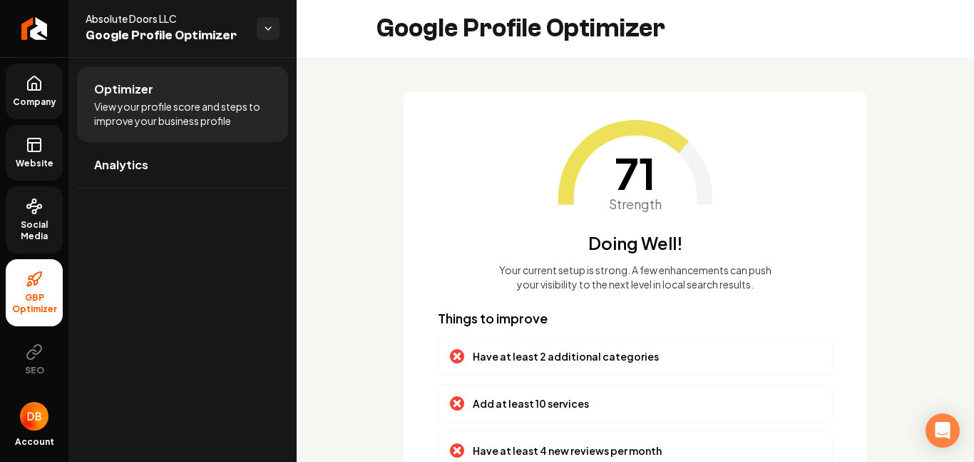
click at [38, 90] on icon at bounding box center [34, 83] width 13 height 14
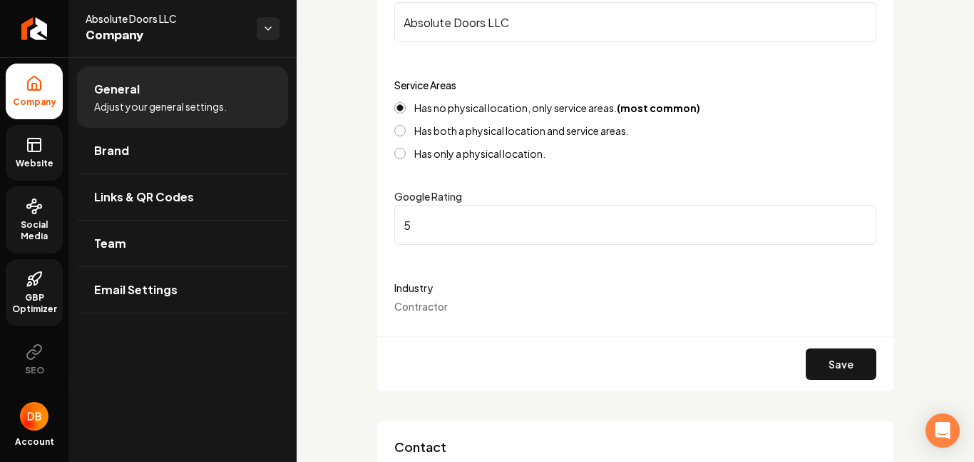
scroll to position [262, 0]
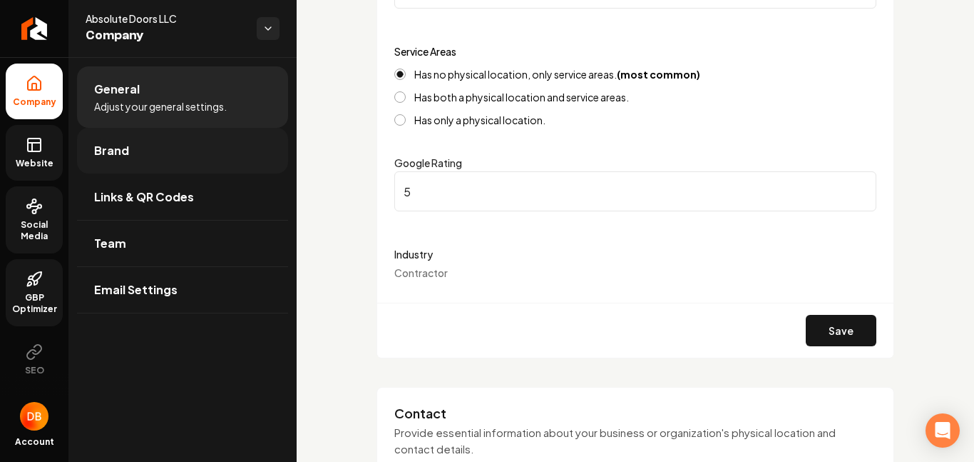
click at [156, 151] on link "Brand" at bounding box center [182, 151] width 211 height 46
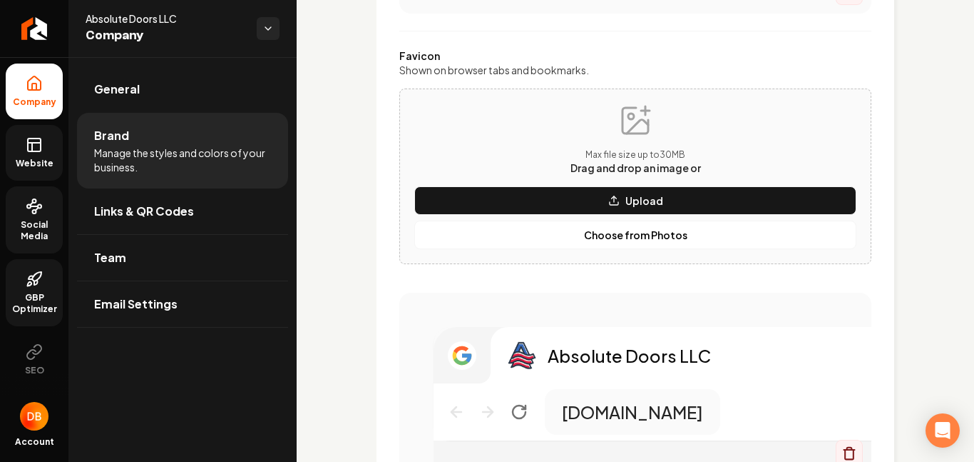
scroll to position [618, 0]
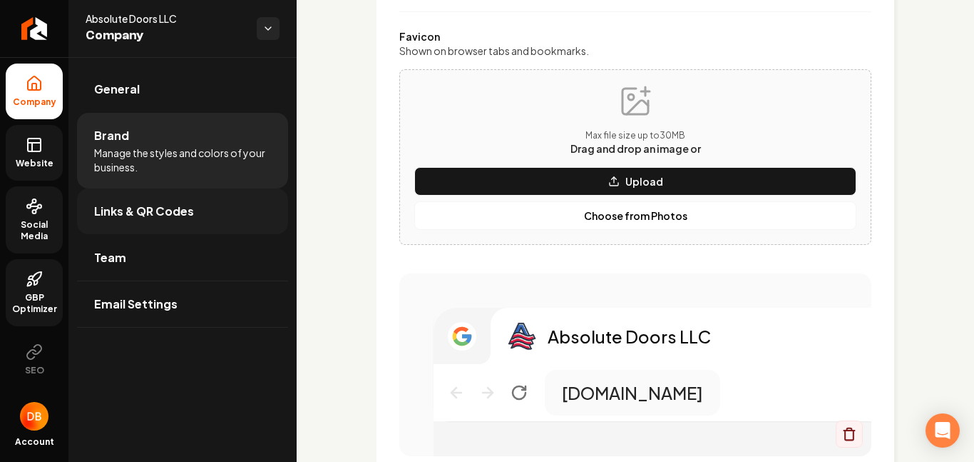
click at [128, 213] on span "Links & QR Codes" at bounding box center [144, 211] width 100 height 17
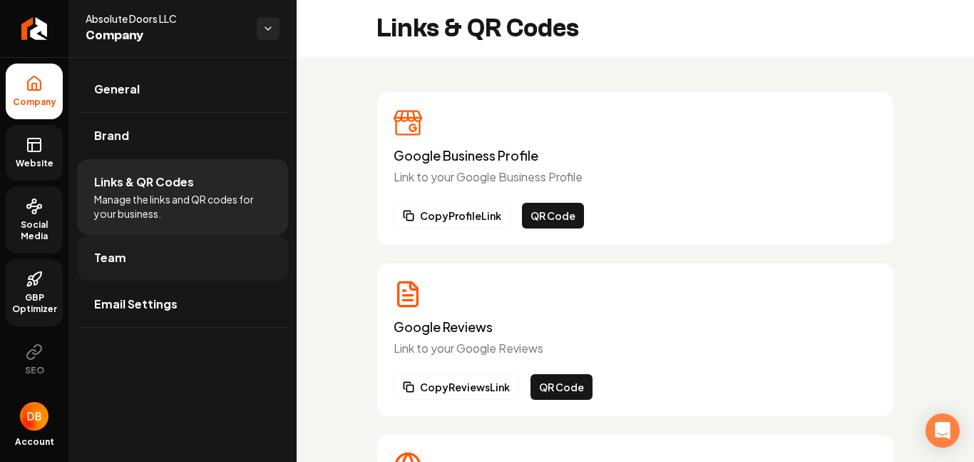
click at [126, 259] on link "Team" at bounding box center [182, 258] width 211 height 46
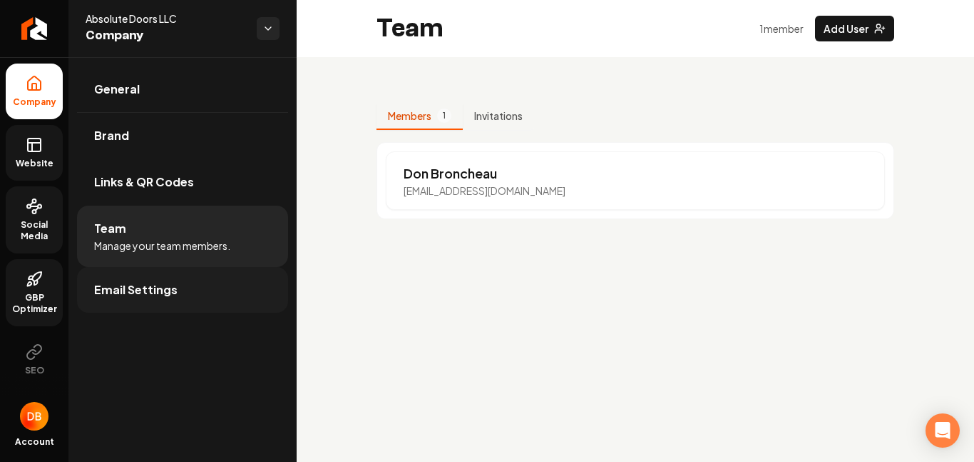
click at [122, 281] on span "Email Settings" at bounding box center [135, 289] width 83 height 17
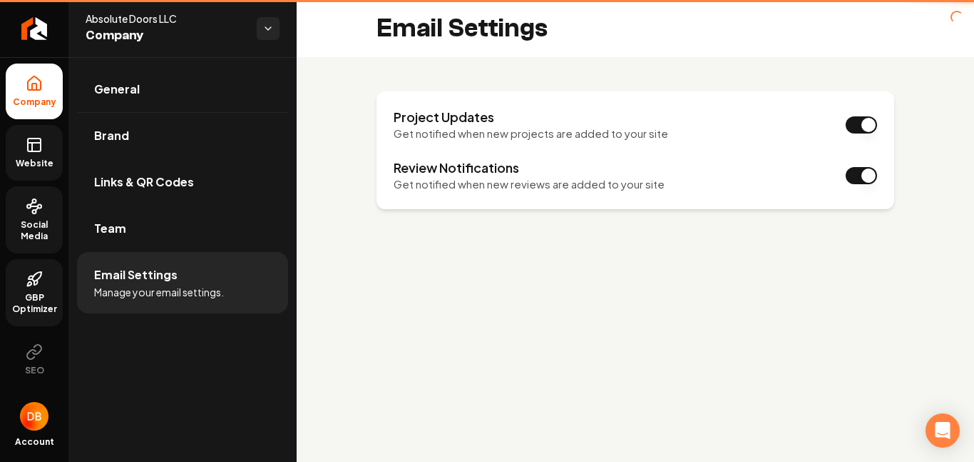
click at [153, 287] on span "Manage your email settings." at bounding box center [159, 292] width 130 height 14
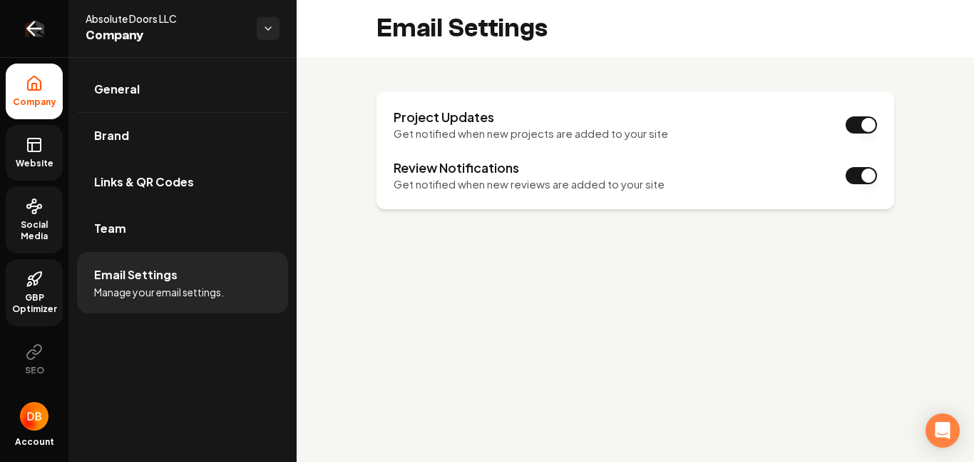
click at [38, 29] on icon "Return to dashboard" at bounding box center [35, 29] width 14 height 0
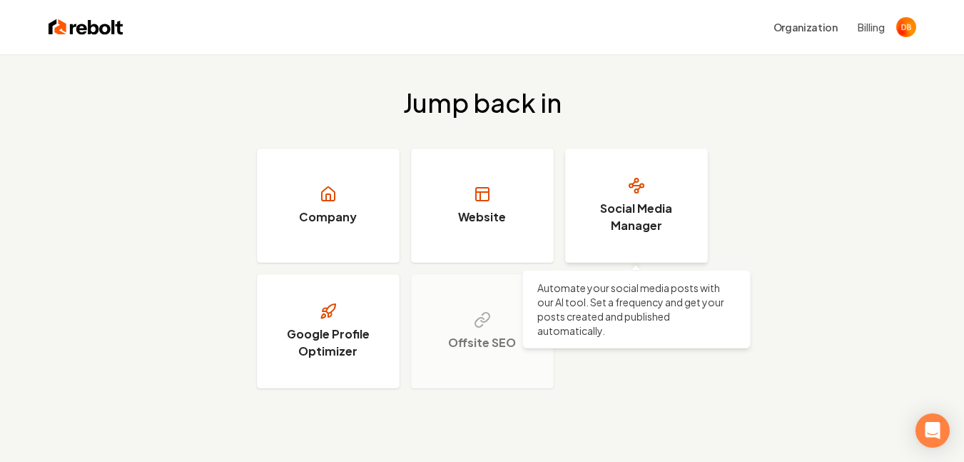
click at [619, 211] on h3 "Social Media Manager" at bounding box center [636, 217] width 107 height 34
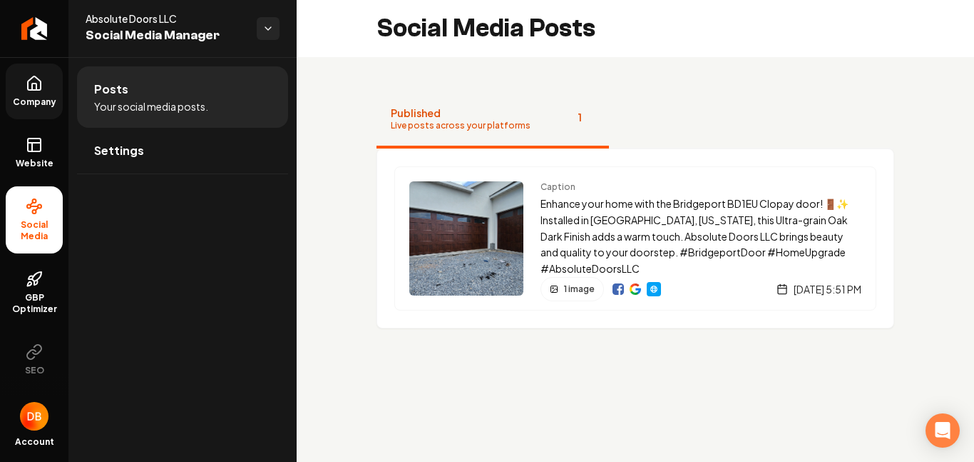
click at [37, 93] on link "Company" at bounding box center [34, 91] width 57 height 56
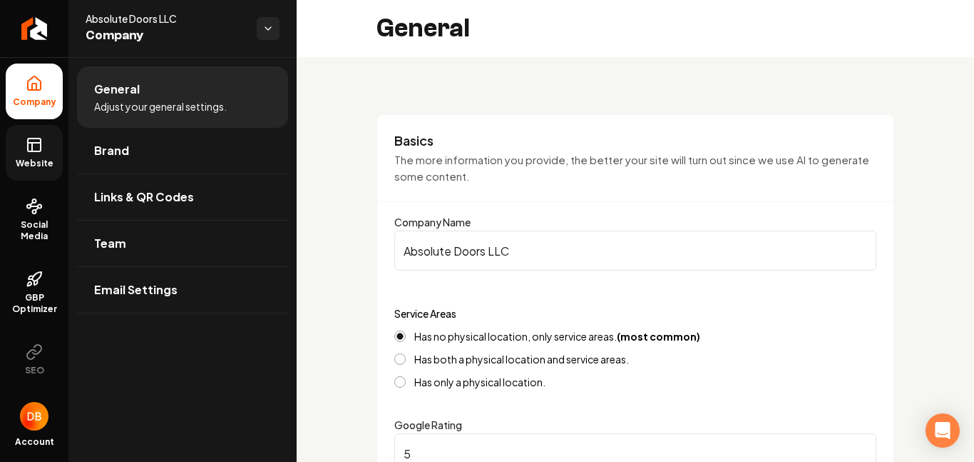
click at [43, 155] on link "Website" at bounding box center [34, 153] width 57 height 56
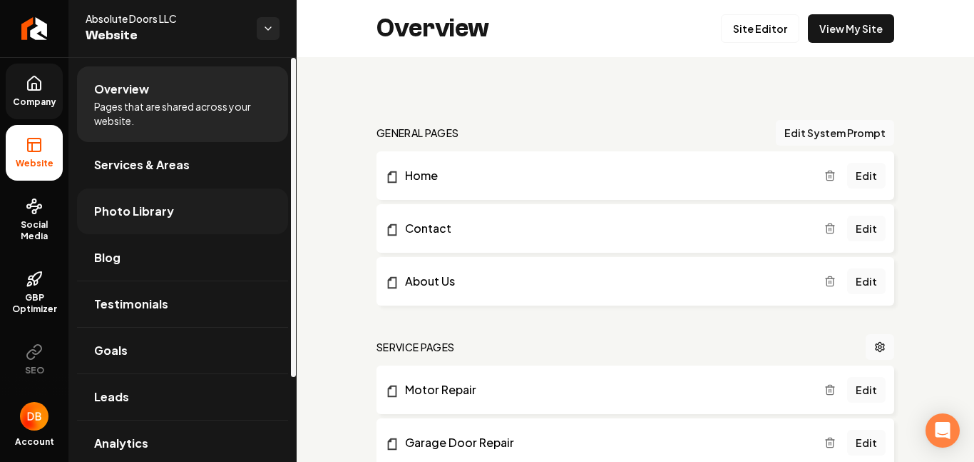
click at [137, 210] on span "Photo Library" at bounding box center [134, 211] width 80 height 17
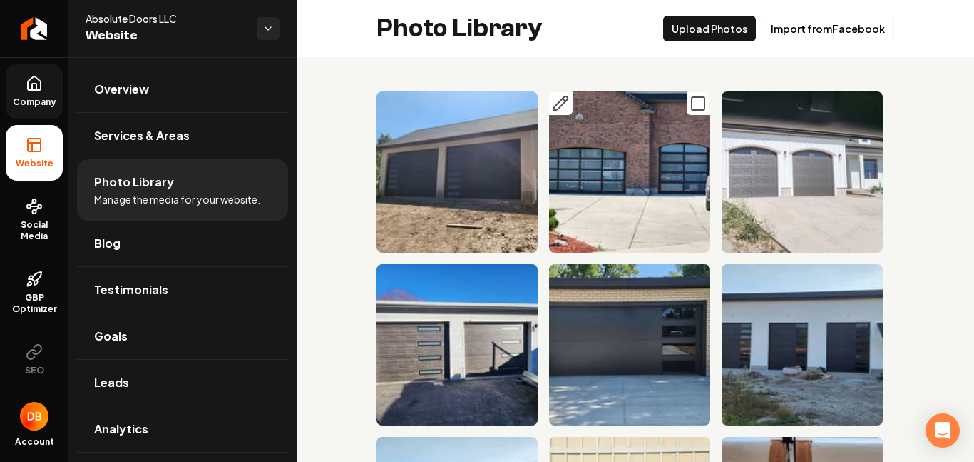
click at [690, 107] on icon "Main content area" at bounding box center [698, 103] width 17 height 17
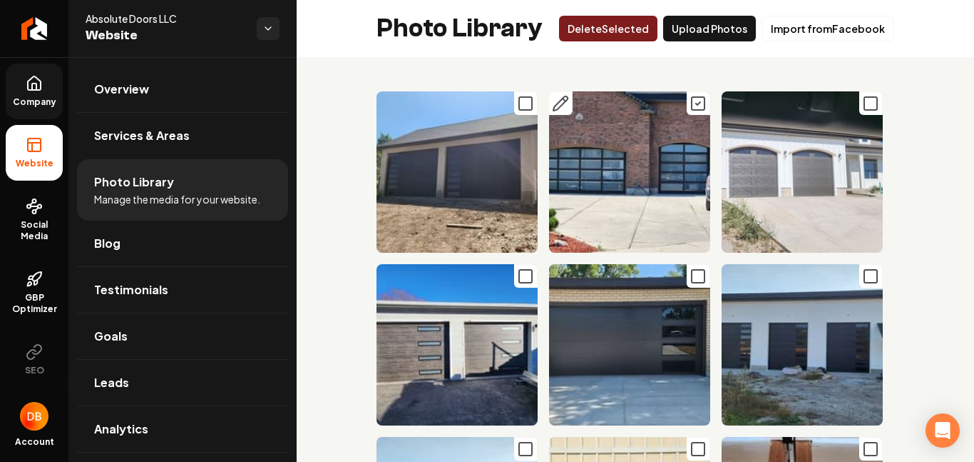
click at [690, 106] on icon "Main content area" at bounding box center [698, 103] width 17 height 17
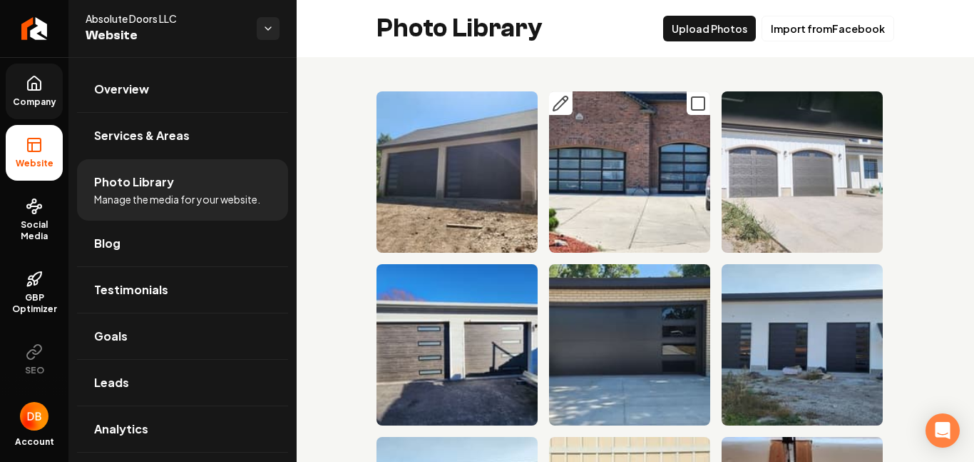
click at [690, 106] on icon "Main content area" at bounding box center [698, 103] width 17 height 17
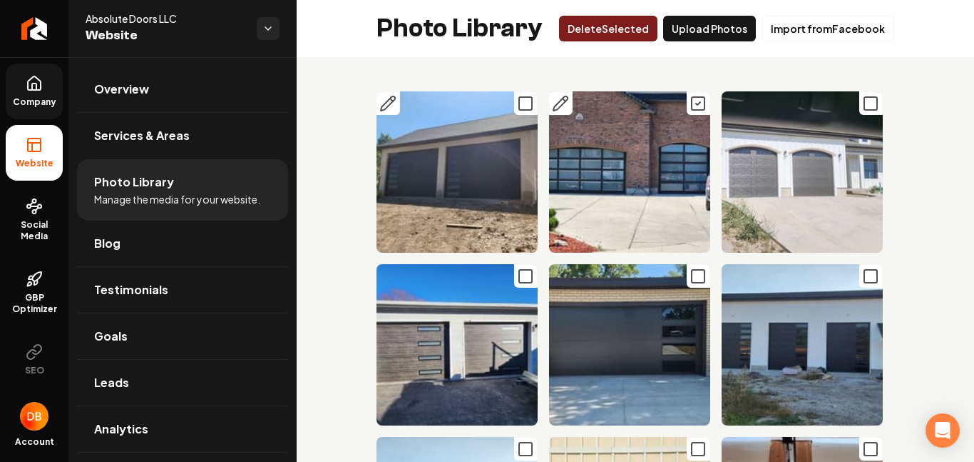
click at [387, 102] on icon "Main content area" at bounding box center [388, 103] width 14 height 14
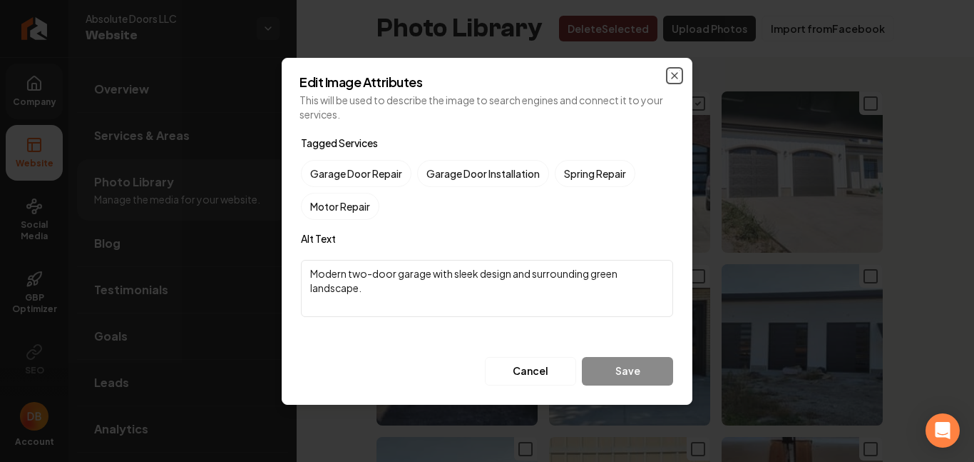
click at [673, 72] on icon "button" at bounding box center [674, 75] width 11 height 11
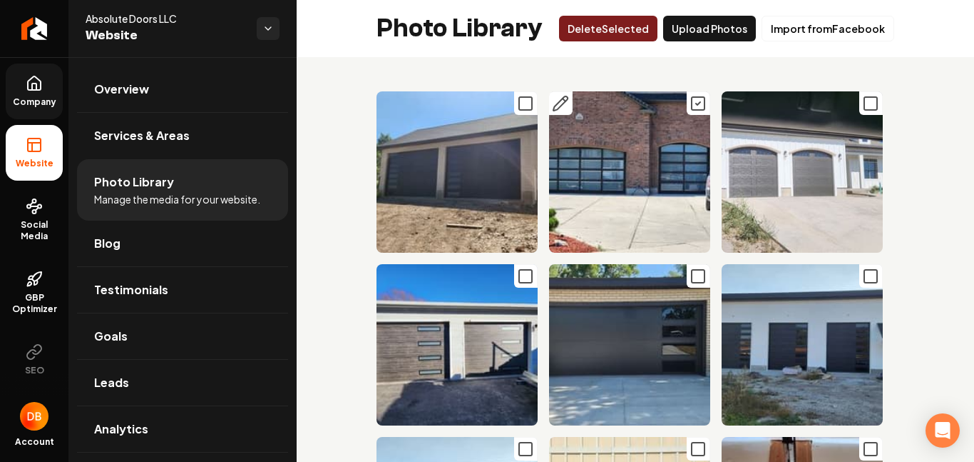
click at [557, 105] on icon "Main content area" at bounding box center [560, 103] width 17 height 17
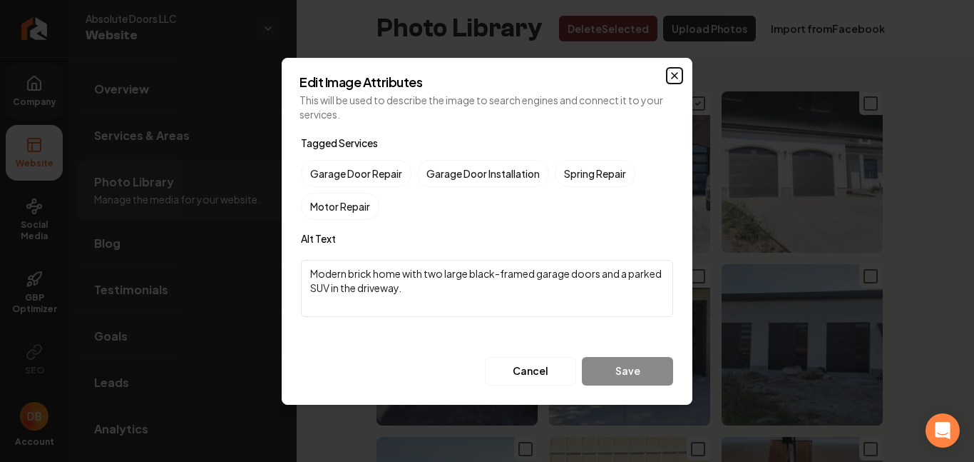
click at [678, 76] on icon "button" at bounding box center [674, 75] width 11 height 11
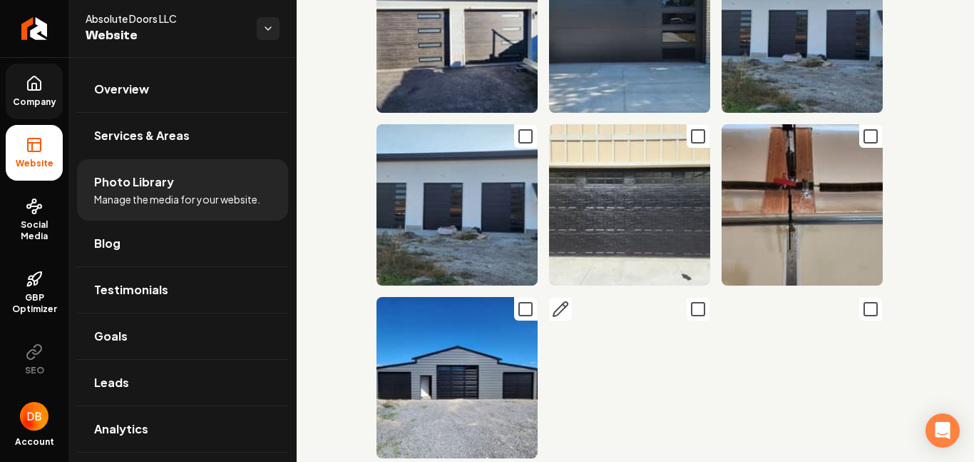
scroll to position [357, 0]
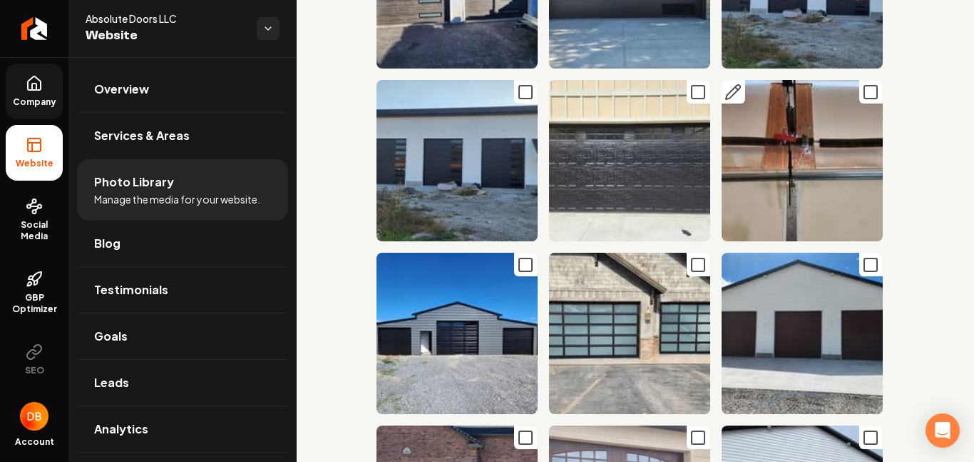
click at [730, 86] on icon "Main content area" at bounding box center [733, 91] width 17 height 17
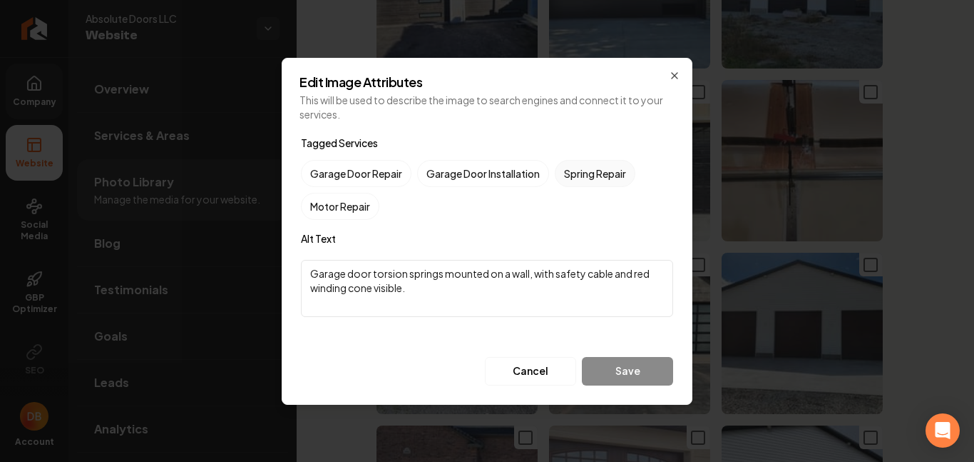
click at [603, 170] on label "Spring Repair" at bounding box center [595, 173] width 81 height 27
click at [581, 170] on button "Spring Repair" at bounding box center [572, 173] width 17 height 17
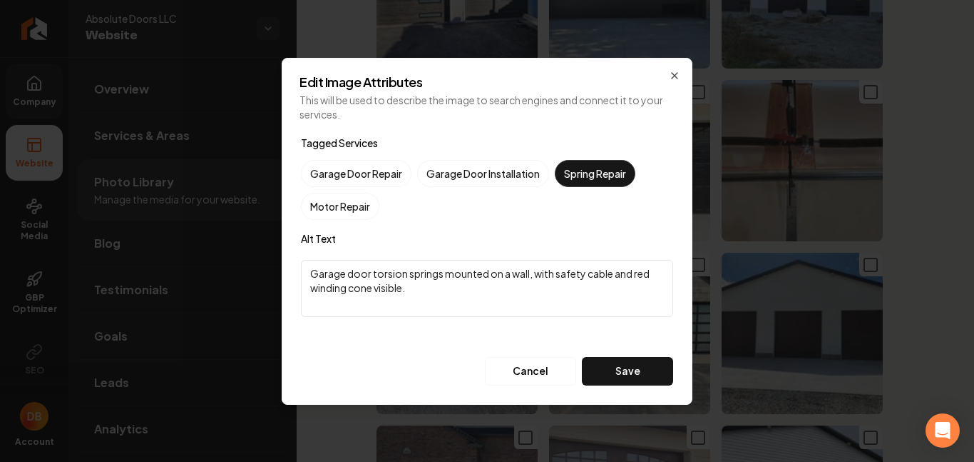
drag, startPoint x: 416, startPoint y: 291, endPoint x: 306, endPoint y: 273, distance: 111.3
click at [306, 273] on textarea "Garage door torsion springs mounted on a wall, with safety cable and red windin…" at bounding box center [487, 288] width 372 height 57
click at [514, 294] on textarea "Garage door torsion springs mounted on a wall, with safety cable and red windin…" at bounding box center [487, 288] width 372 height 57
click at [496, 300] on textarea "Garage door torsion springs mounted on a wall, with safety cable and red windin…" at bounding box center [487, 288] width 372 height 57
click at [415, 292] on textarea "Garage door torsion springs mounted on a wall, with safety cable and red windin…" at bounding box center [487, 288] width 372 height 57
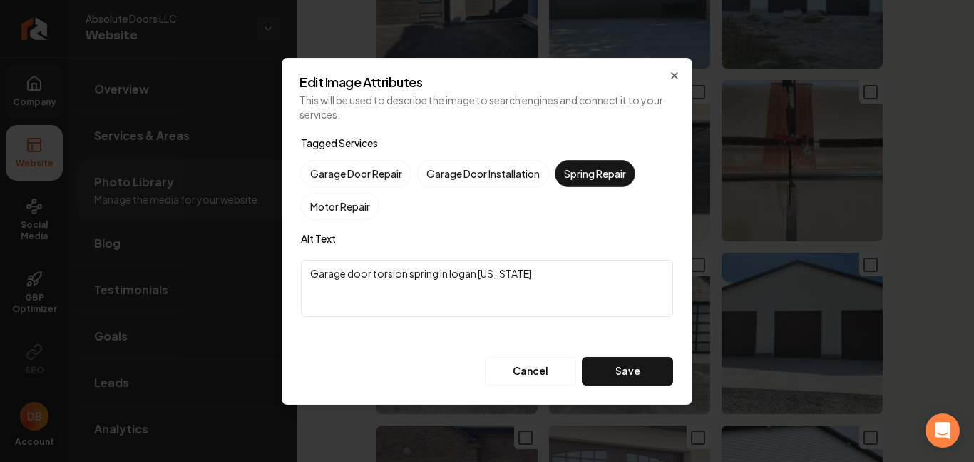
click at [501, 270] on textarea "Garage door torsion spring in logan [US_STATE]" at bounding box center [487, 288] width 372 height 57
click at [313, 273] on textarea "Garage door torsion spring in logan [US_STATE]." at bounding box center [487, 288] width 372 height 57
click at [315, 272] on textarea "Rrplaced garage door torsion spring in [GEOGRAPHIC_DATA][US_STATE]." at bounding box center [487, 288] width 372 height 57
click at [321, 274] on textarea "Rrplaced garage door torsion spring in [GEOGRAPHIC_DATA][US_STATE]." at bounding box center [487, 288] width 372 height 57
click at [559, 272] on textarea "Replaced garage door torsion spring in [GEOGRAPHIC_DATA] [US_STATE]." at bounding box center [487, 288] width 372 height 57
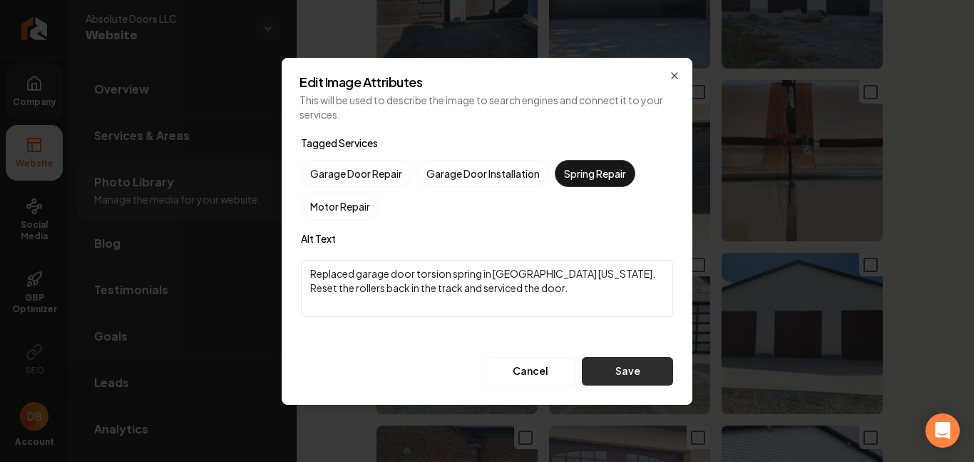
type textarea "Replaced garage door torsion spring in [GEOGRAPHIC_DATA] [US_STATE]. Reset the …"
click at [627, 374] on button "Save" at bounding box center [627, 371] width 91 height 29
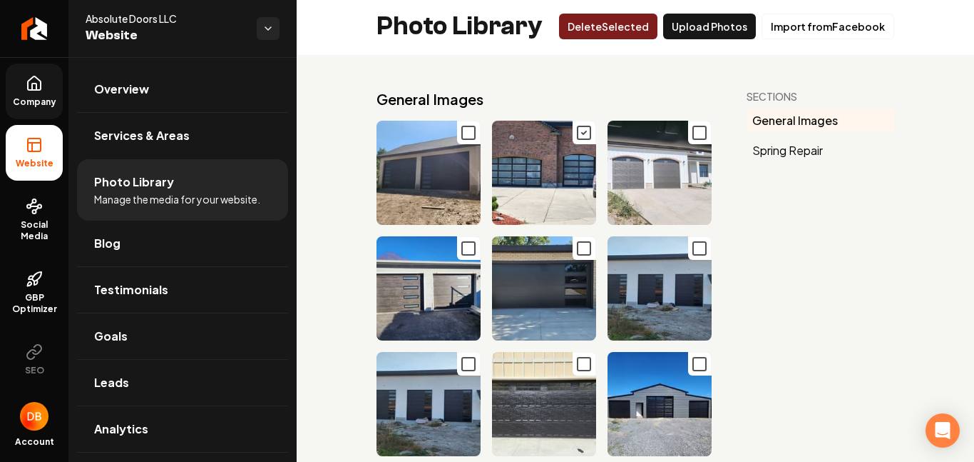
scroll to position [0, 0]
